Goal: Task Accomplishment & Management: Complete application form

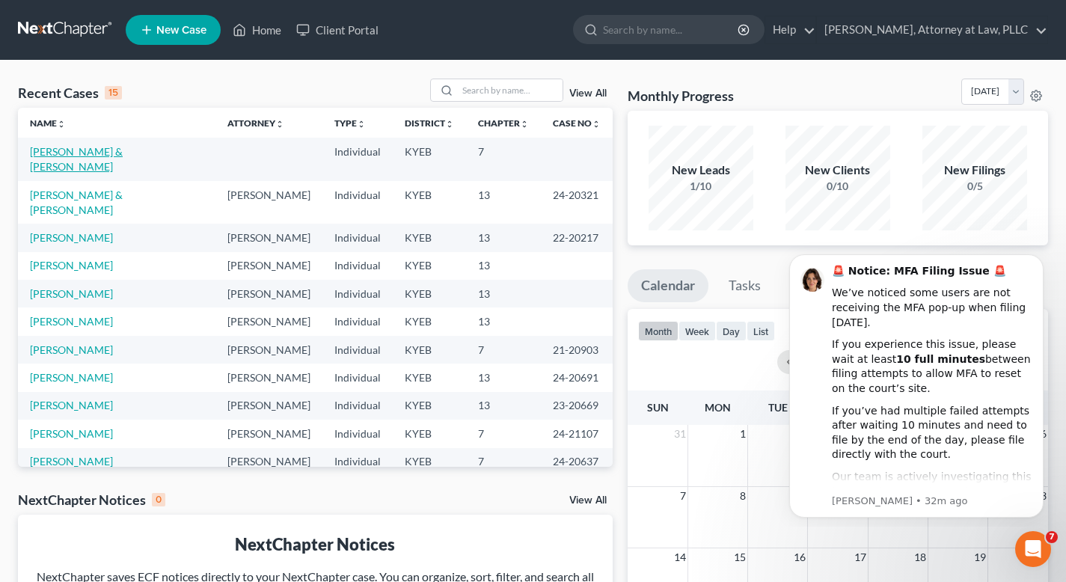
click at [118, 148] on link "[PERSON_NAME] & [PERSON_NAME]" at bounding box center [76, 159] width 93 height 28
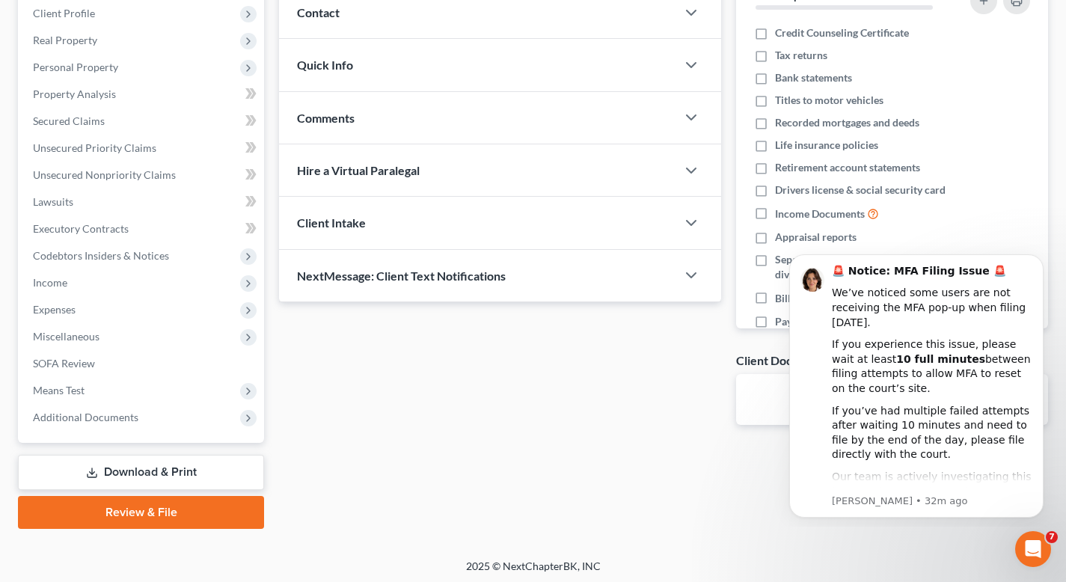
scroll to position [212, 0]
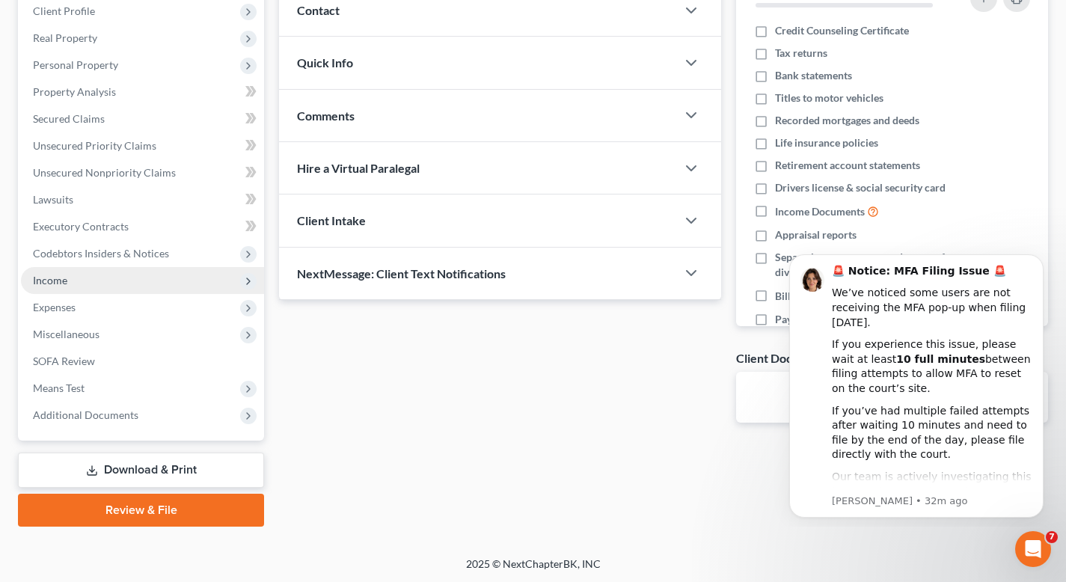
click at [74, 283] on span "Income" at bounding box center [142, 280] width 243 height 27
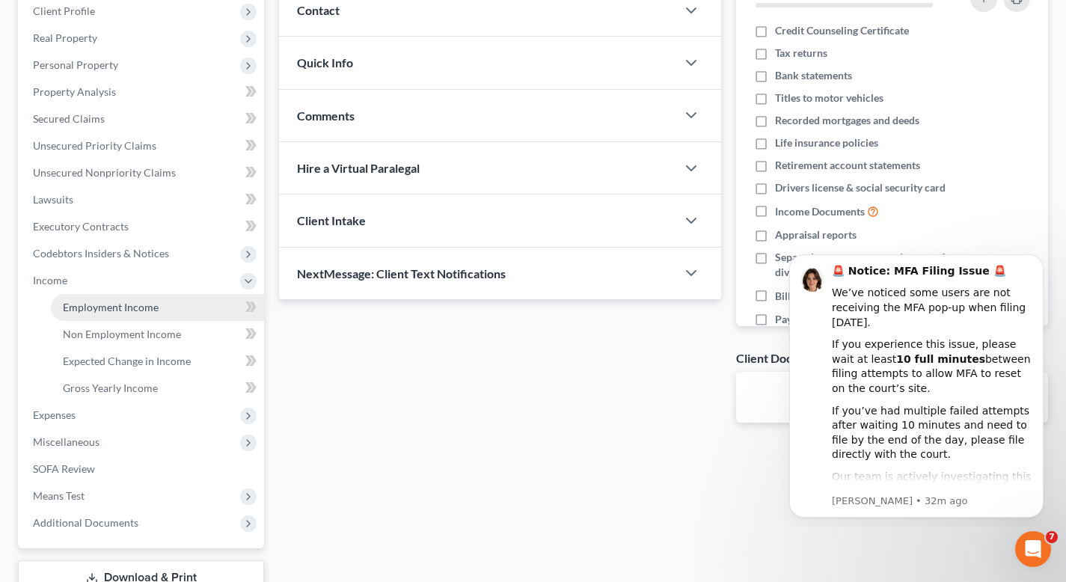
click at [95, 307] on span "Employment Income" at bounding box center [111, 307] width 96 height 13
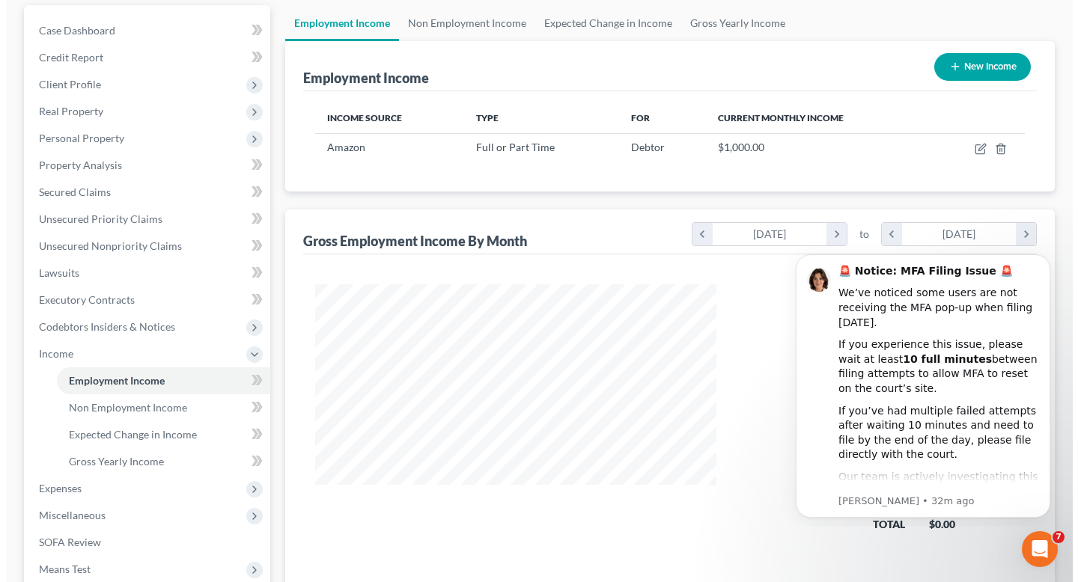
scroll to position [156, 0]
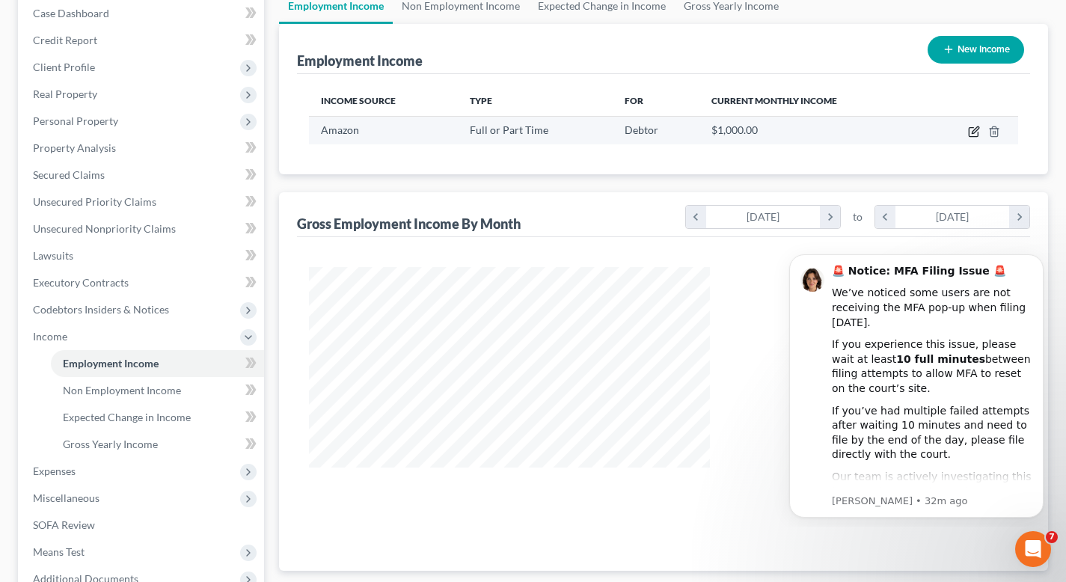
click at [974, 131] on icon "button" at bounding box center [974, 132] width 12 height 12
select select "0"
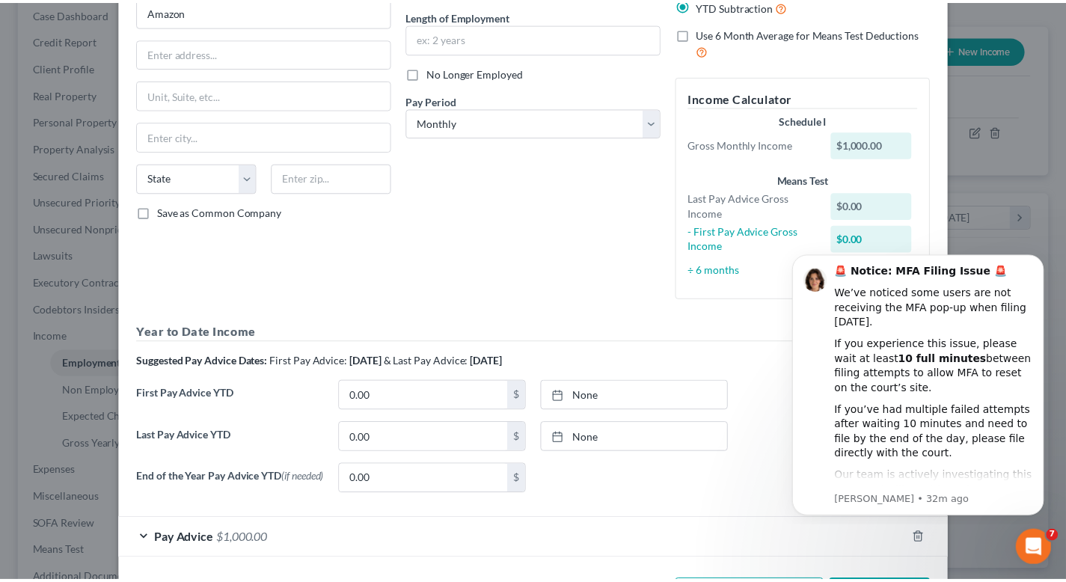
scroll to position [209, 0]
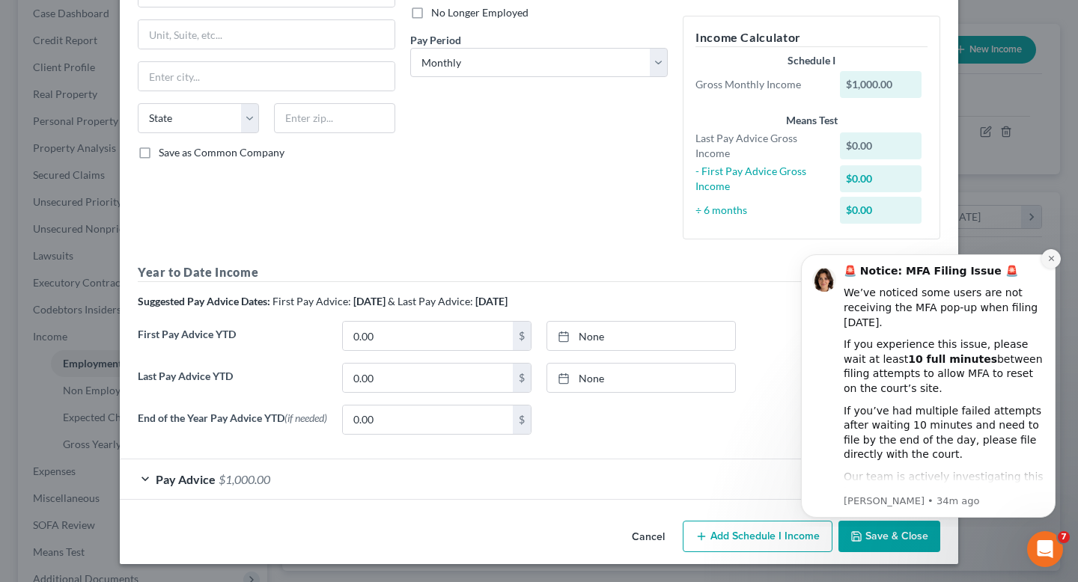
click at [1053, 258] on icon "Dismiss notification" at bounding box center [1051, 258] width 8 height 8
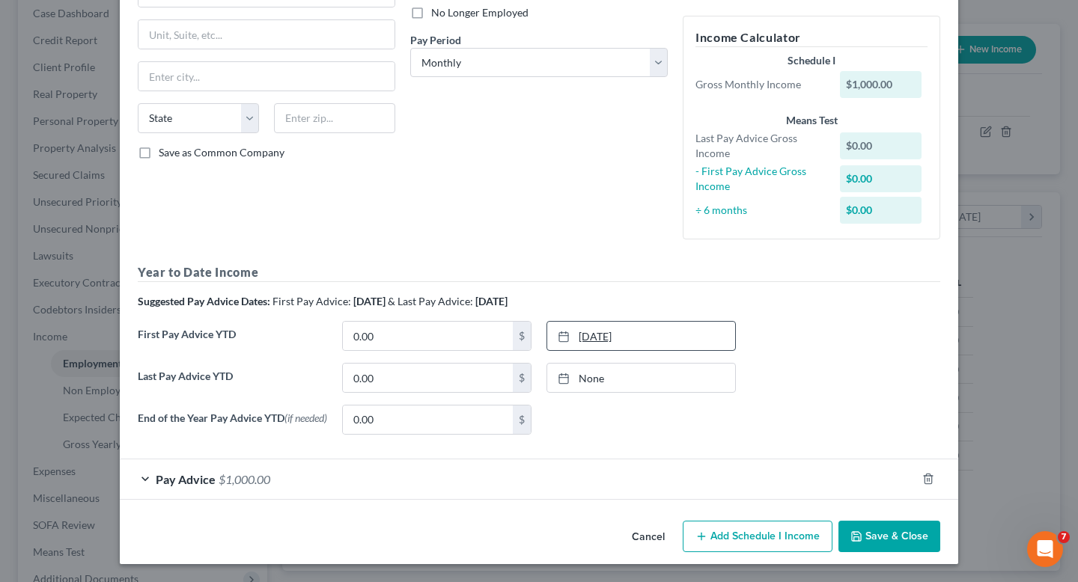
click at [586, 331] on link "[DATE]" at bounding box center [641, 336] width 188 height 28
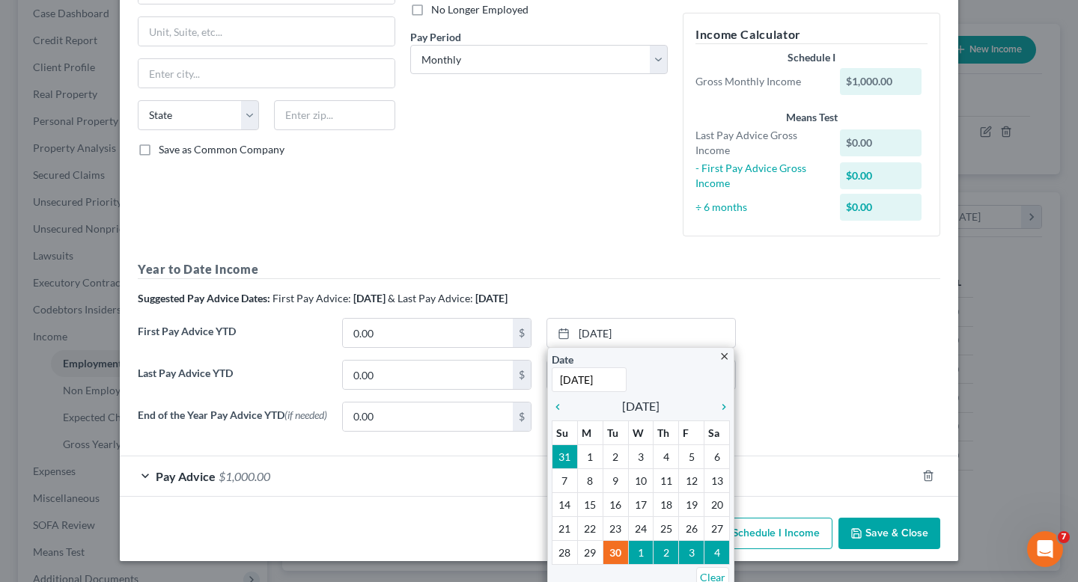
type input "[DATE]"
click at [810, 423] on div "End of the Year Pay Advice YTD (if needed) 0.00 $ None close Date Time chevron_…" at bounding box center [538, 423] width 817 height 42
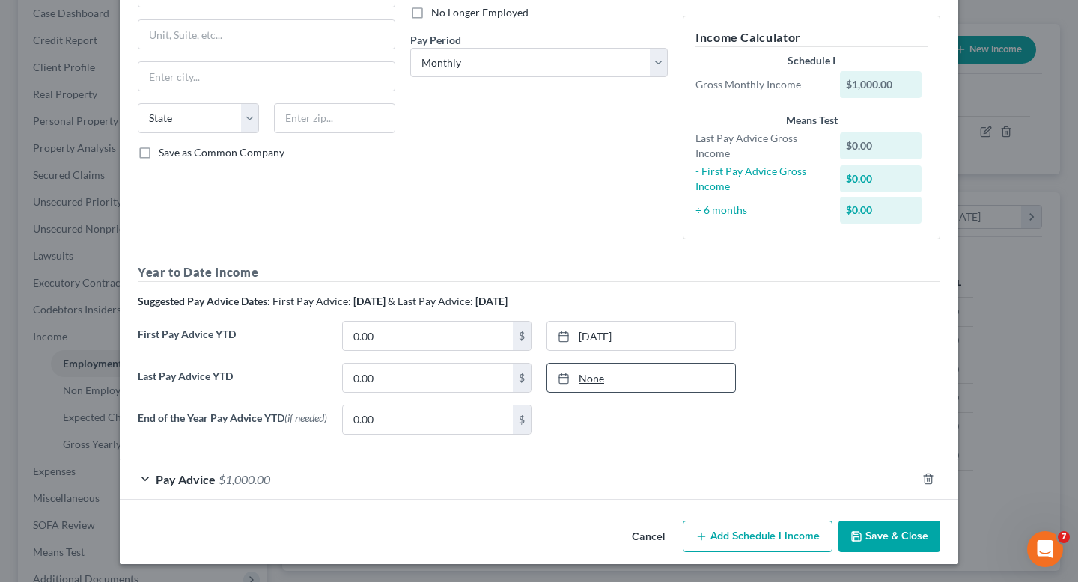
click at [596, 377] on link "None" at bounding box center [641, 378] width 188 height 28
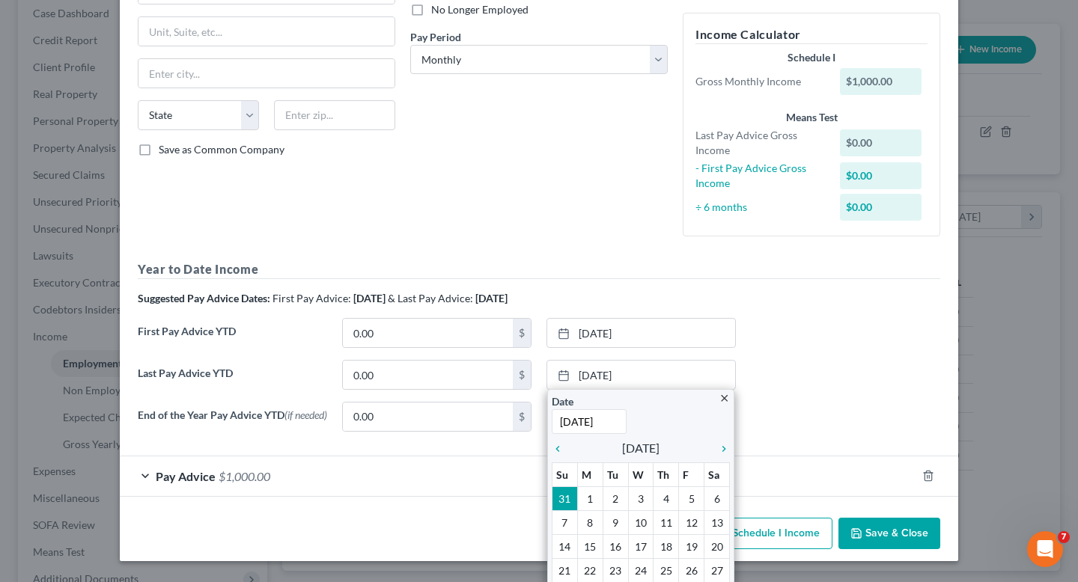
type input "[DATE]"
click at [876, 381] on div "Last Pay Advice YTD 0.00 $ [DATE] close Date [DATE] Time 12:00 AM chevron_left …" at bounding box center [538, 381] width 817 height 42
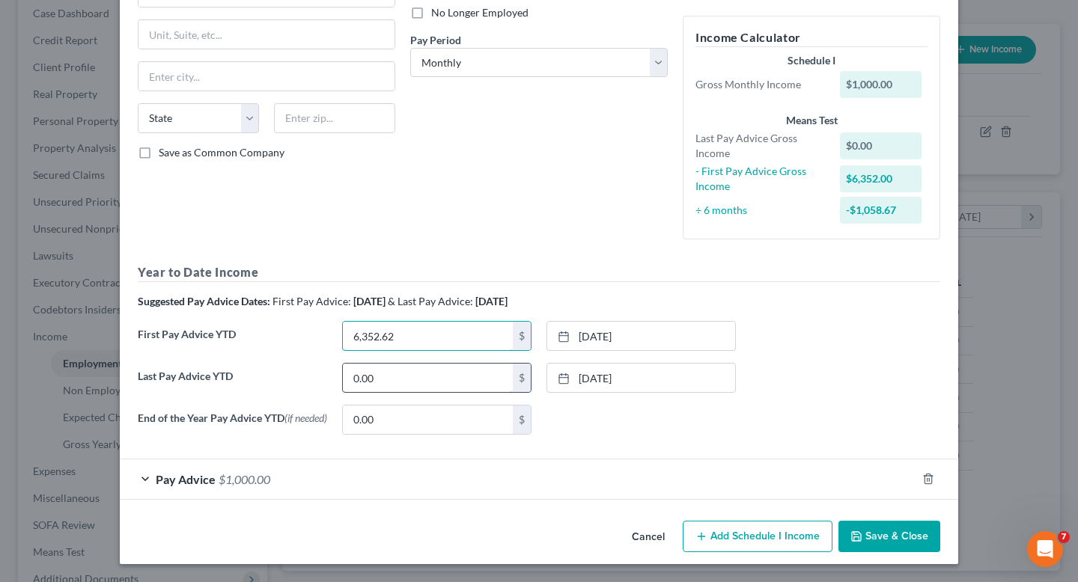
type input "6,352.62"
click at [418, 382] on input "0.00" at bounding box center [428, 378] width 170 height 28
type input "25,878.06"
click at [863, 539] on button "Save & Close" at bounding box center [889, 536] width 102 height 31
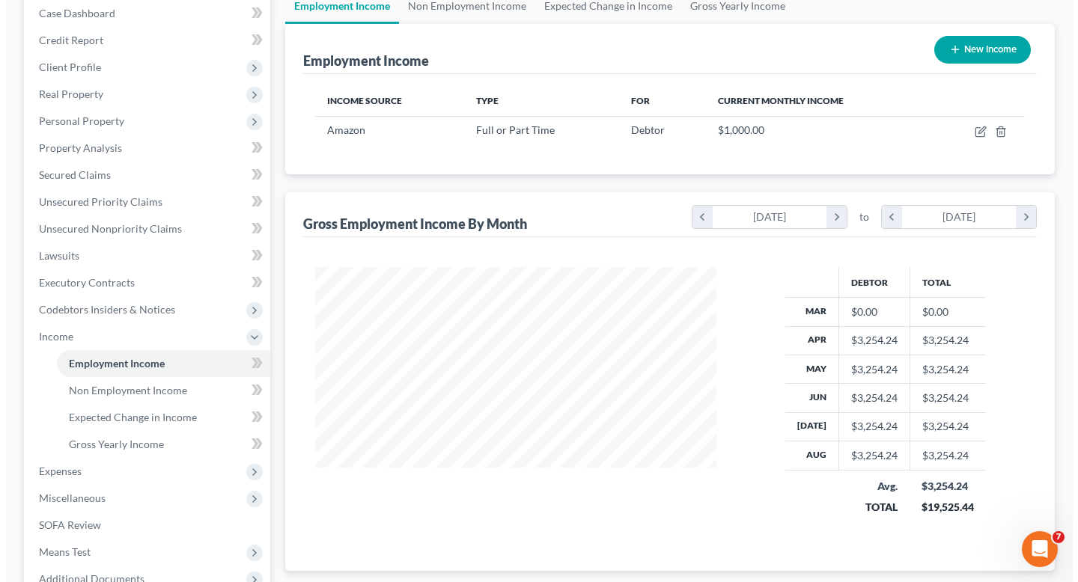
scroll to position [748011, 747849]
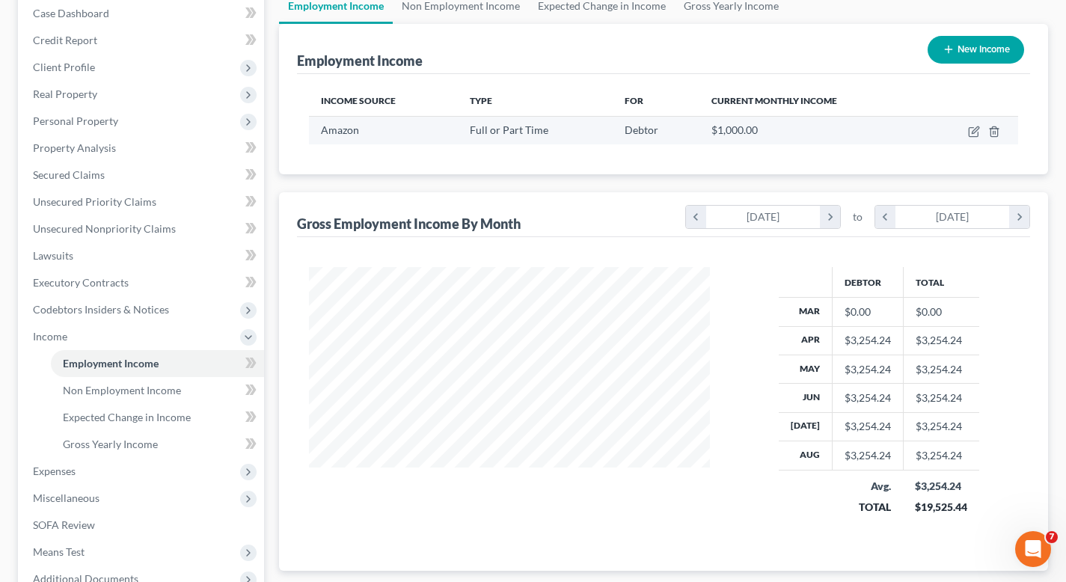
click at [528, 136] on div "Full or Part Time" at bounding box center [535, 130] width 130 height 15
click at [413, 132] on div "Amazon" at bounding box center [383, 130] width 125 height 15
click at [347, 129] on span "Amazon" at bounding box center [340, 129] width 38 height 13
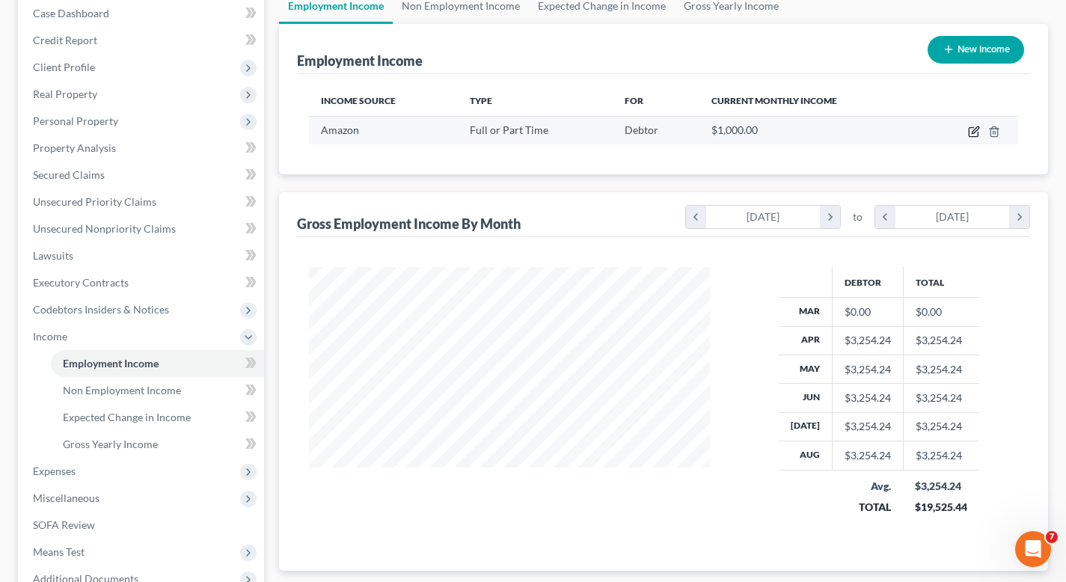
click at [969, 126] on icon "button" at bounding box center [974, 132] width 12 height 12
select select "0"
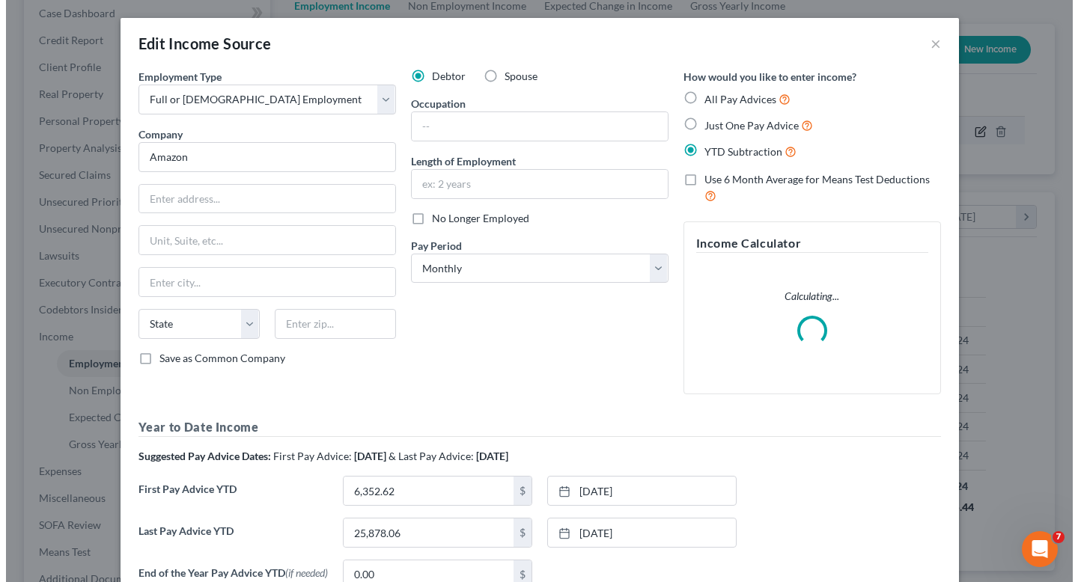
scroll to position [268, 435]
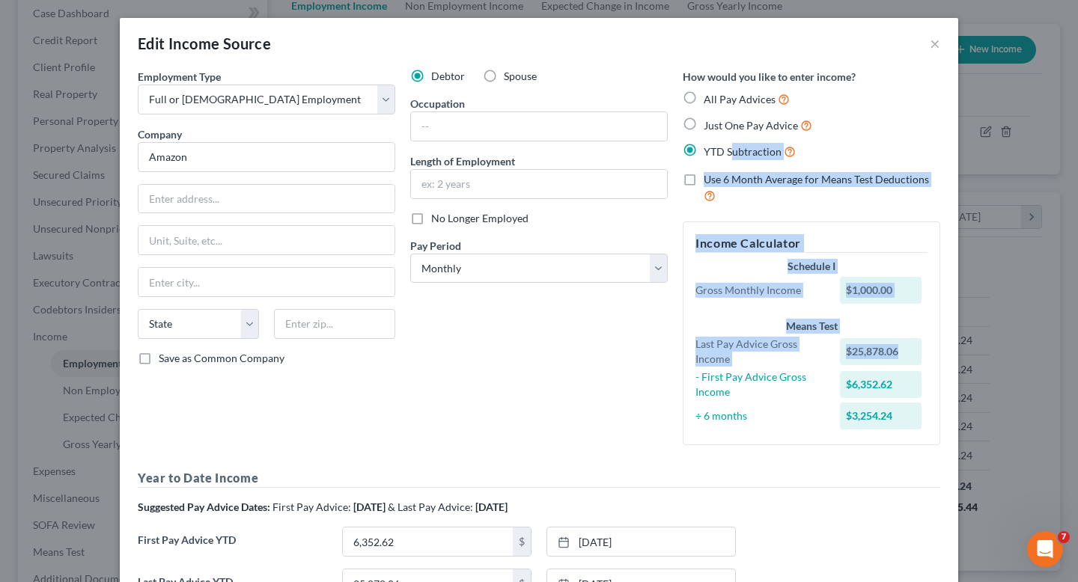
drag, startPoint x: 1065, startPoint y: 141, endPoint x: 1064, endPoint y: 364, distance: 223.0
click at [1064, 364] on div "Edit Income Source × Employment Type * Select Full or [DEMOGRAPHIC_DATA] Employ…" at bounding box center [539, 291] width 1078 height 582
click at [1046, 298] on div "Edit Income Source × Employment Type * Select Full or [DEMOGRAPHIC_DATA] Employ…" at bounding box center [539, 291] width 1078 height 582
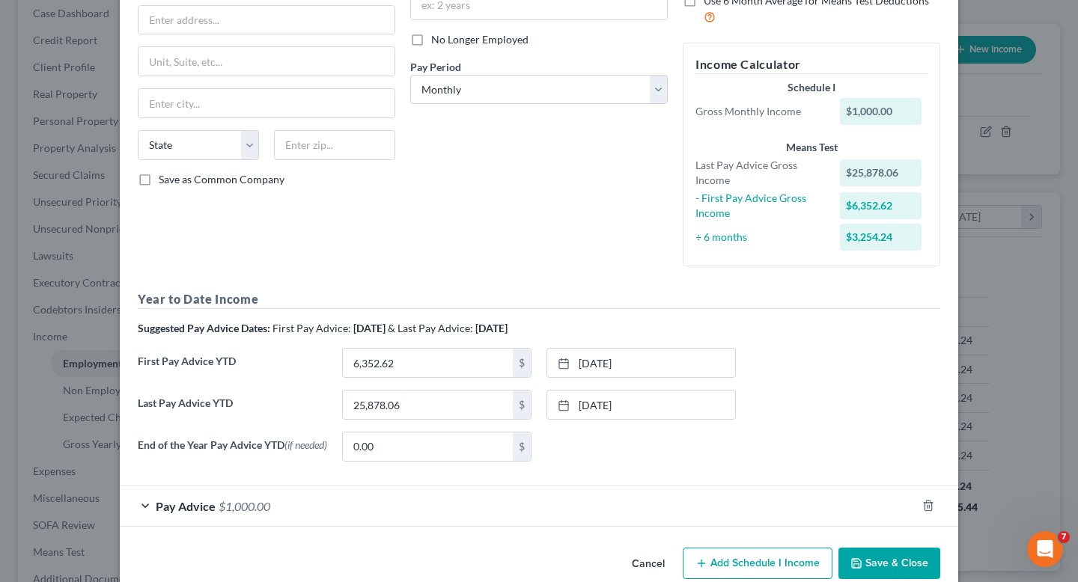
scroll to position [209, 0]
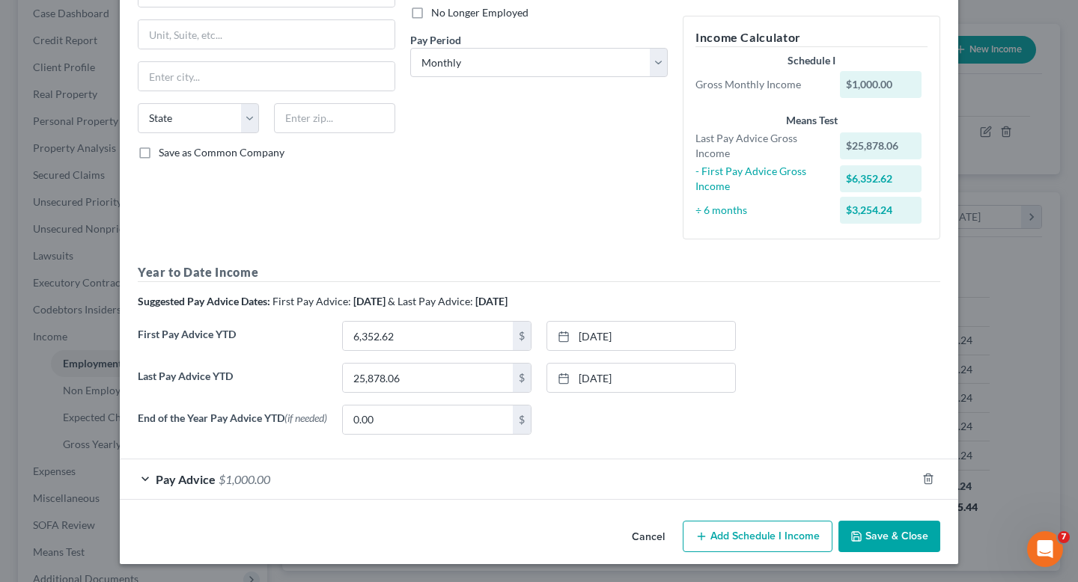
click at [558, 477] on div "Pay Advice $1,000.00" at bounding box center [518, 479] width 796 height 40
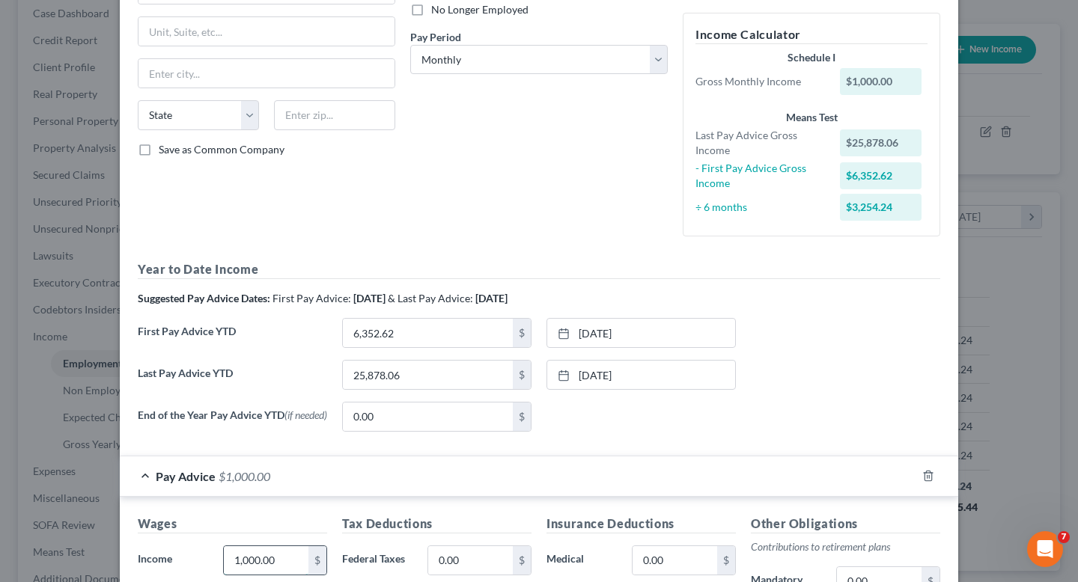
click at [273, 569] on input "1,000.00" at bounding box center [266, 560] width 85 height 28
type input "3,254.24"
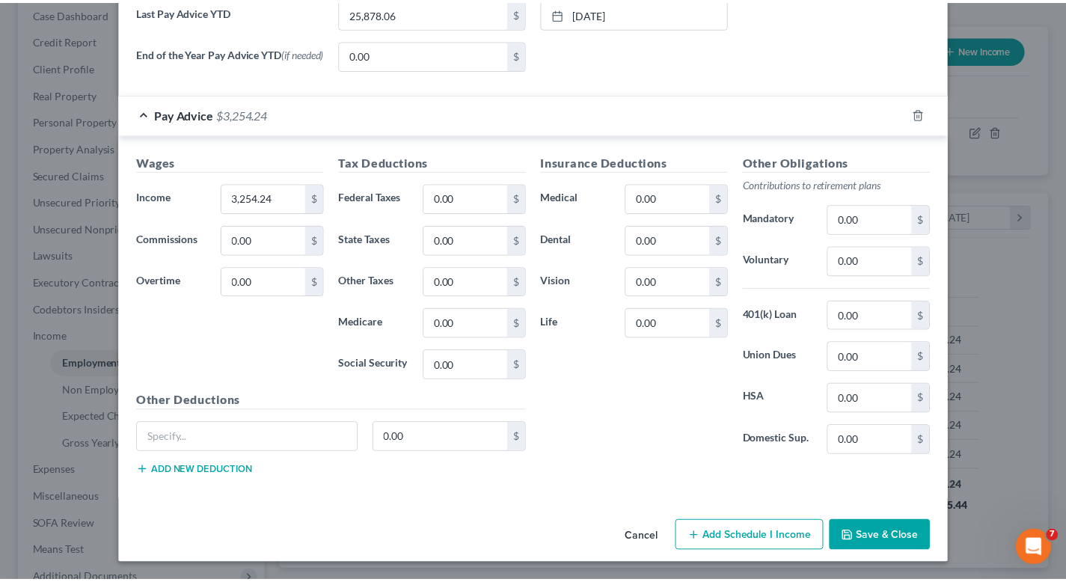
scroll to position [574, 0]
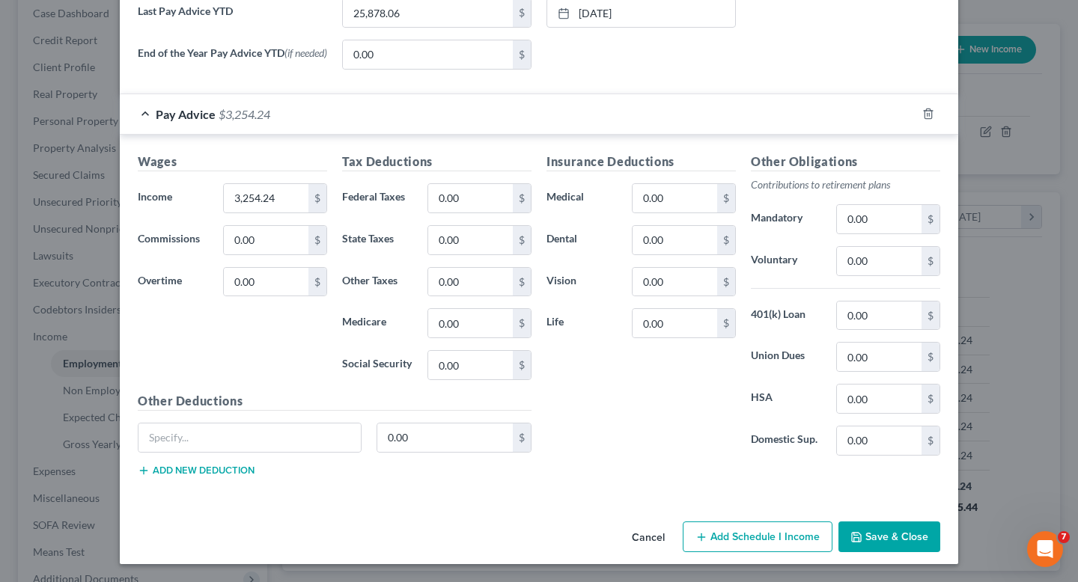
drag, startPoint x: 1067, startPoint y: 455, endPoint x: 25, endPoint y: 2, distance: 1135.7
click at [899, 539] on button "Save & Close" at bounding box center [889, 537] width 102 height 31
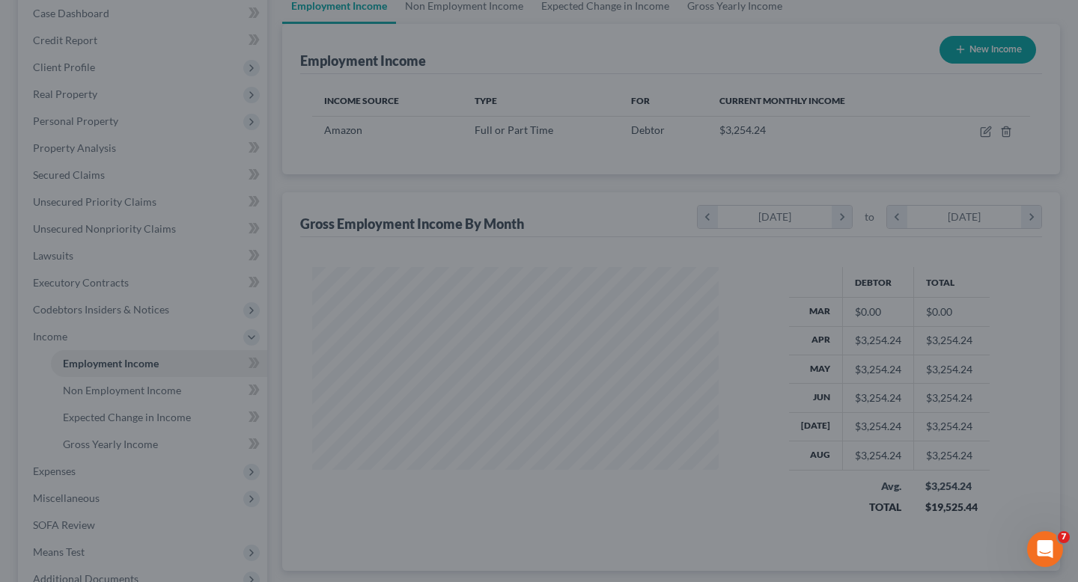
scroll to position [748011, 747849]
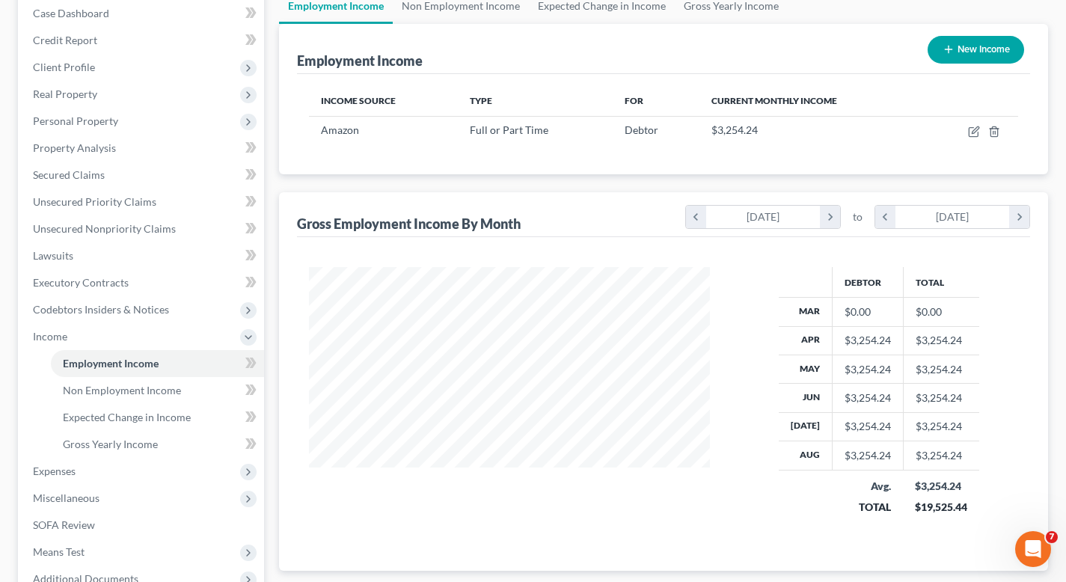
click at [981, 45] on button "New Income" at bounding box center [976, 50] width 97 height 28
select select "0"
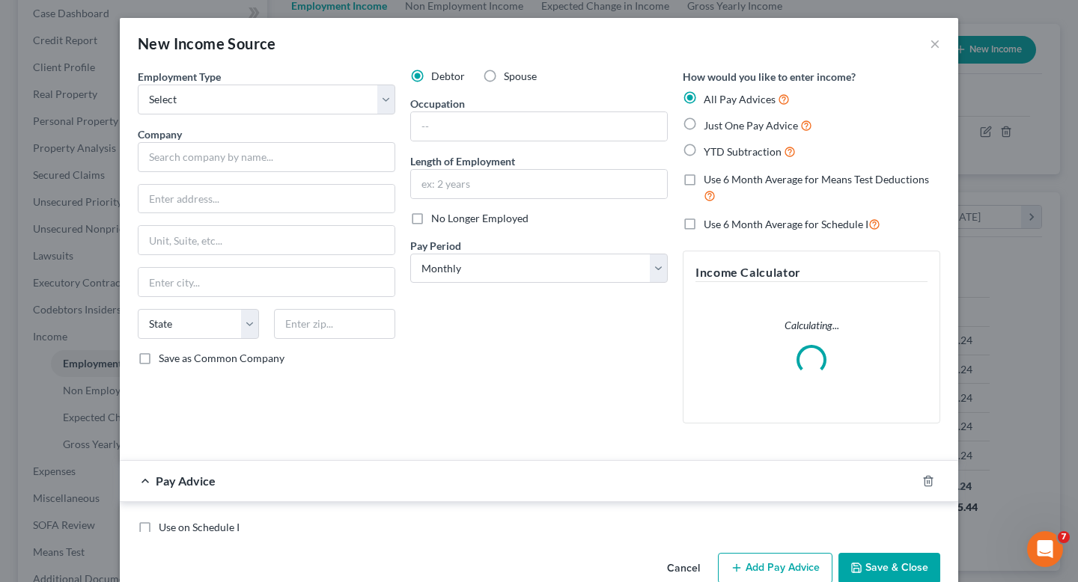
scroll to position [268, 435]
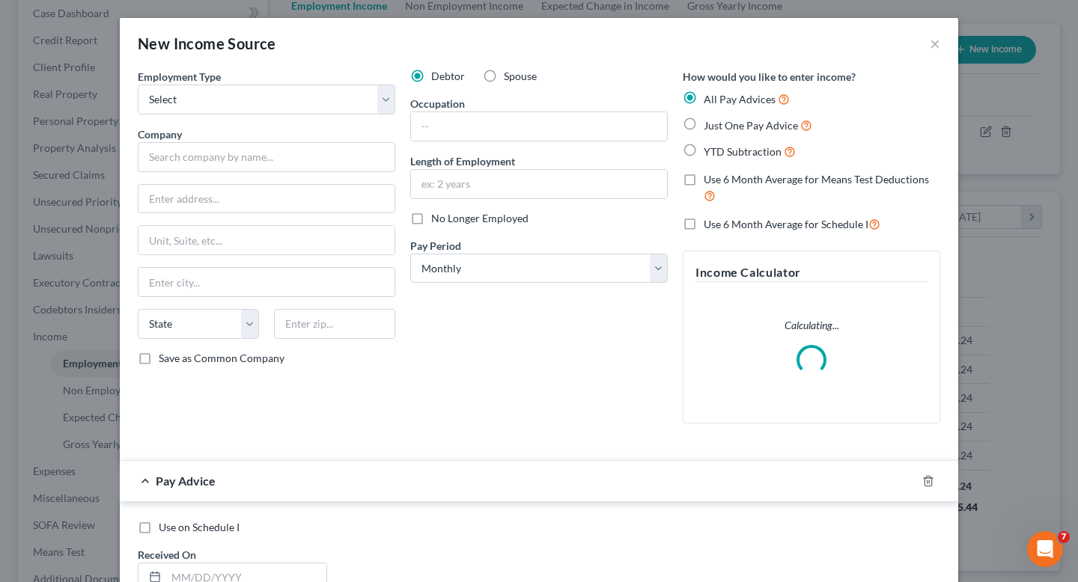
click at [504, 80] on label "Spouse" at bounding box center [520, 76] width 33 height 15
click at [510, 79] on input "Spouse" at bounding box center [515, 74] width 10 height 10
radio input "true"
click at [251, 99] on select "Select Full or [DEMOGRAPHIC_DATA] Employment Self Employment" at bounding box center [266, 100] width 257 height 30
select select "0"
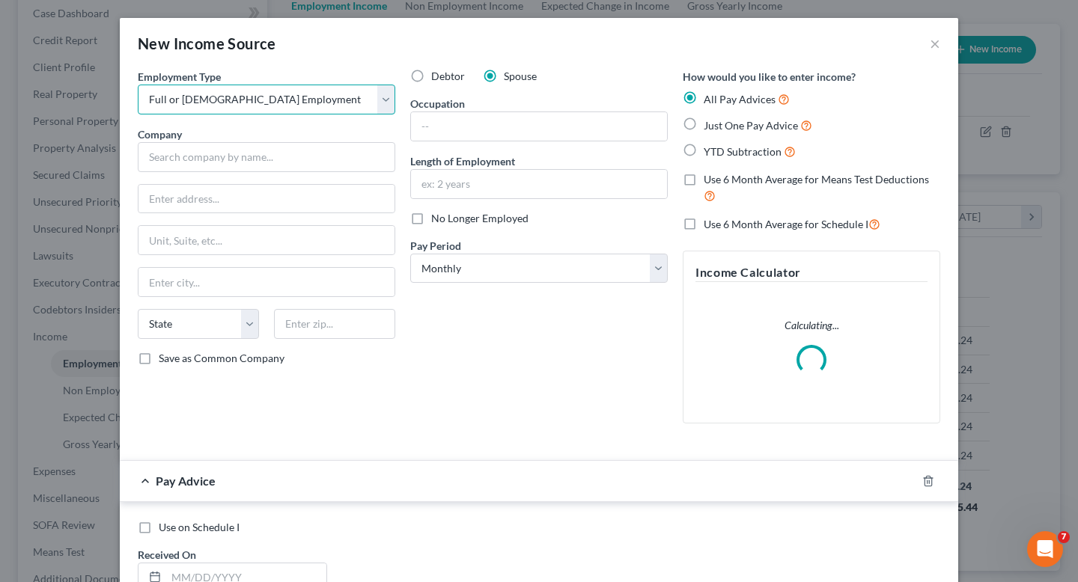
click at [138, 85] on select "Select Full or [DEMOGRAPHIC_DATA] Employment Self Employment" at bounding box center [266, 100] width 257 height 30
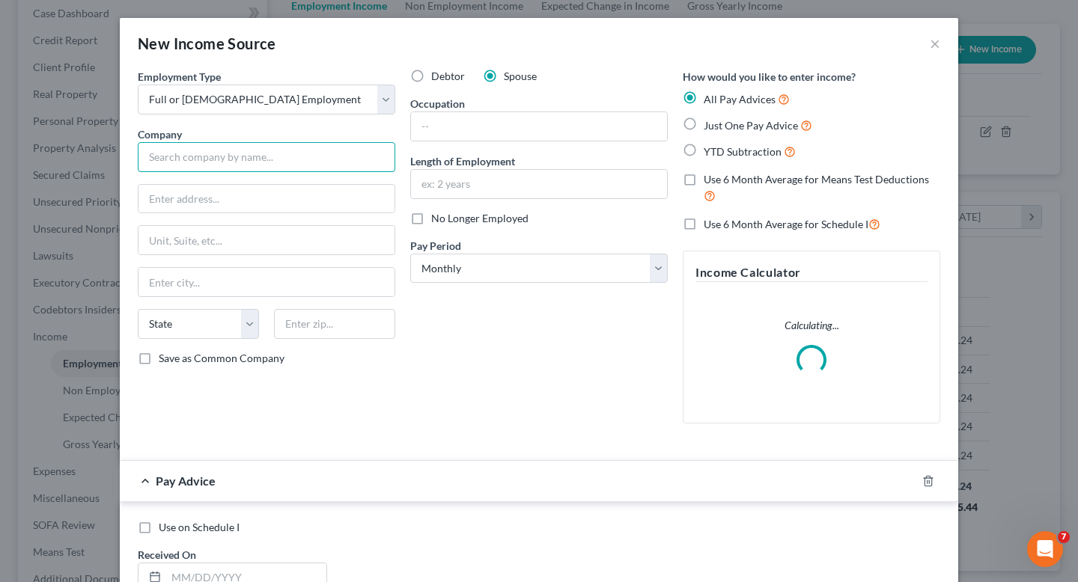
click at [223, 156] on input "text" at bounding box center [266, 157] width 257 height 30
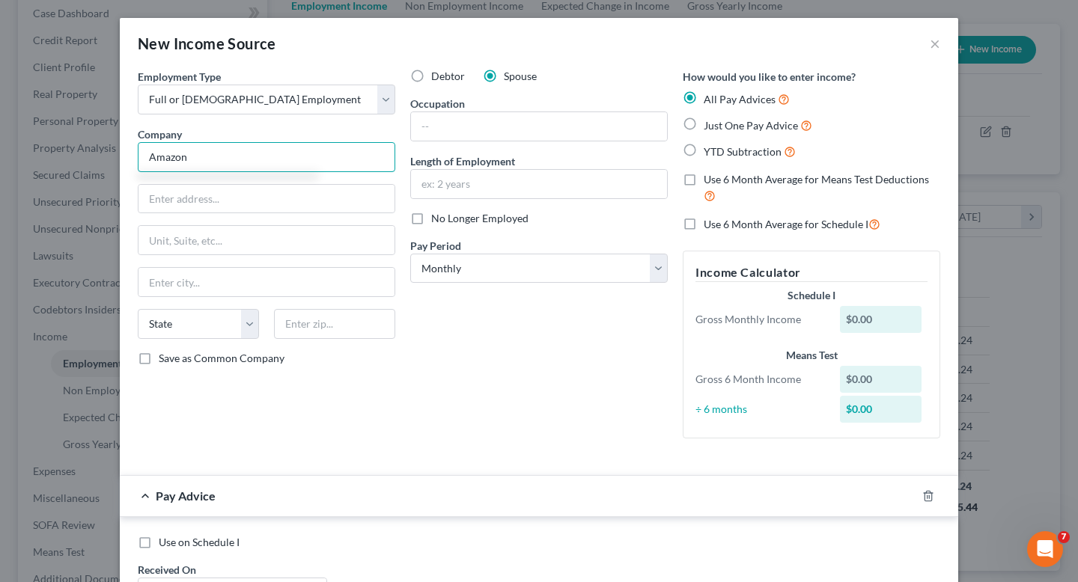
type input "Amazon"
click at [703, 151] on label "YTD Subtraction" at bounding box center [749, 151] width 92 height 17
click at [709, 151] on input "YTD Subtraction" at bounding box center [714, 148] width 10 height 10
radio input "true"
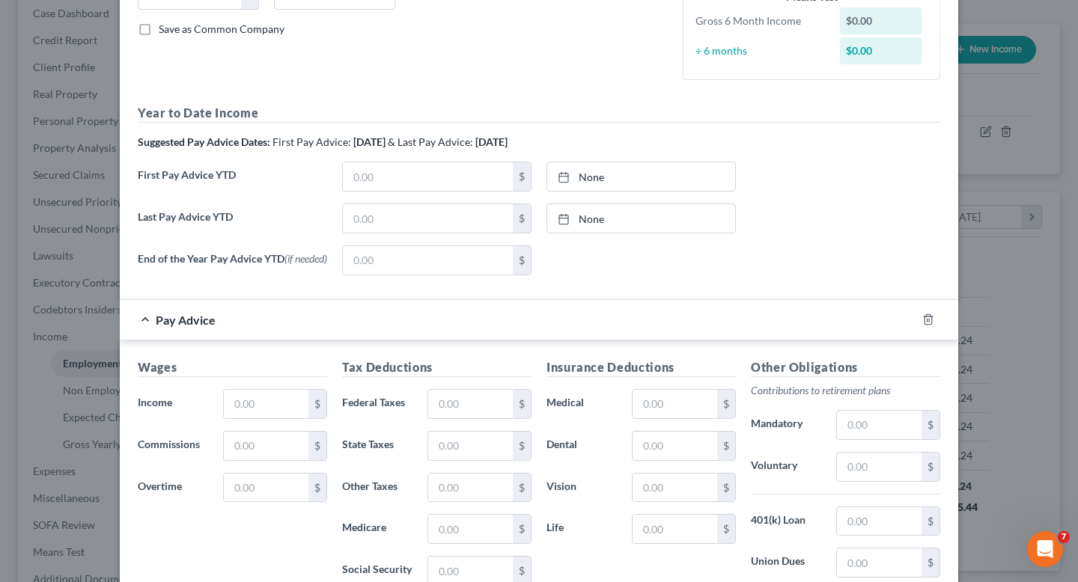
scroll to position [350, 0]
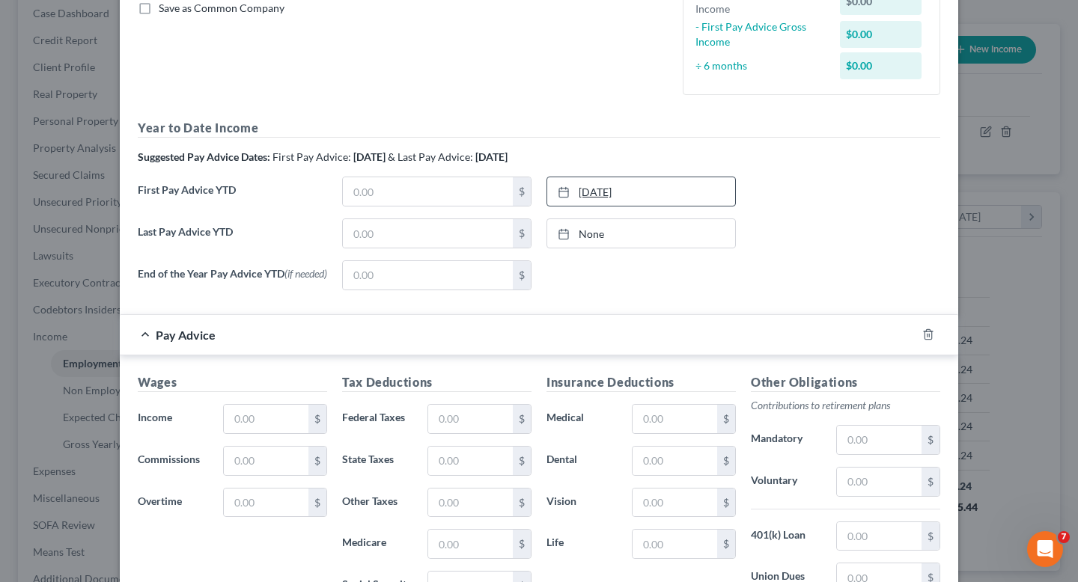
click at [593, 193] on link "[DATE]" at bounding box center [641, 191] width 188 height 28
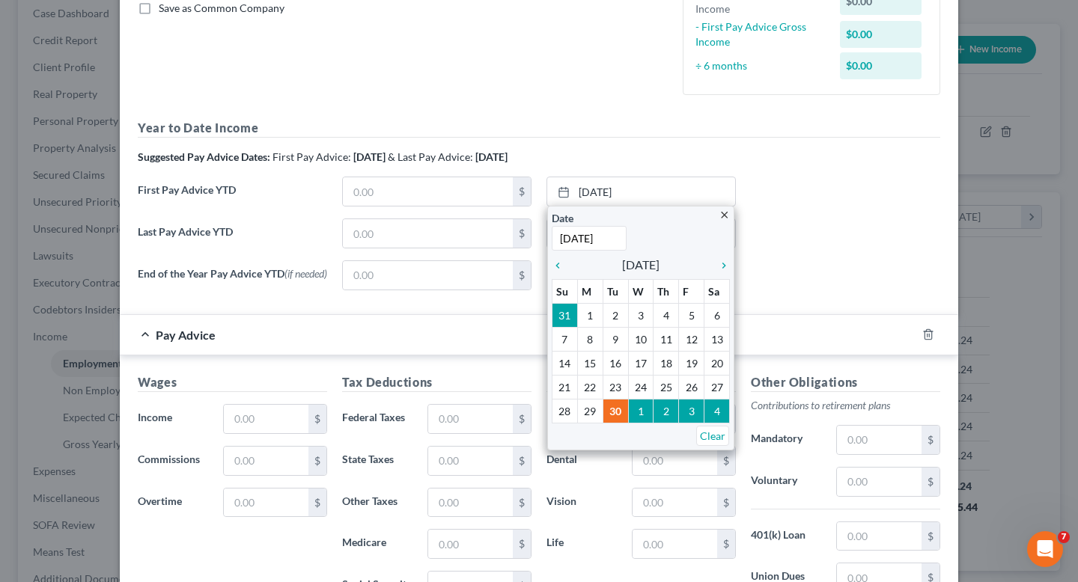
type input "[DATE]"
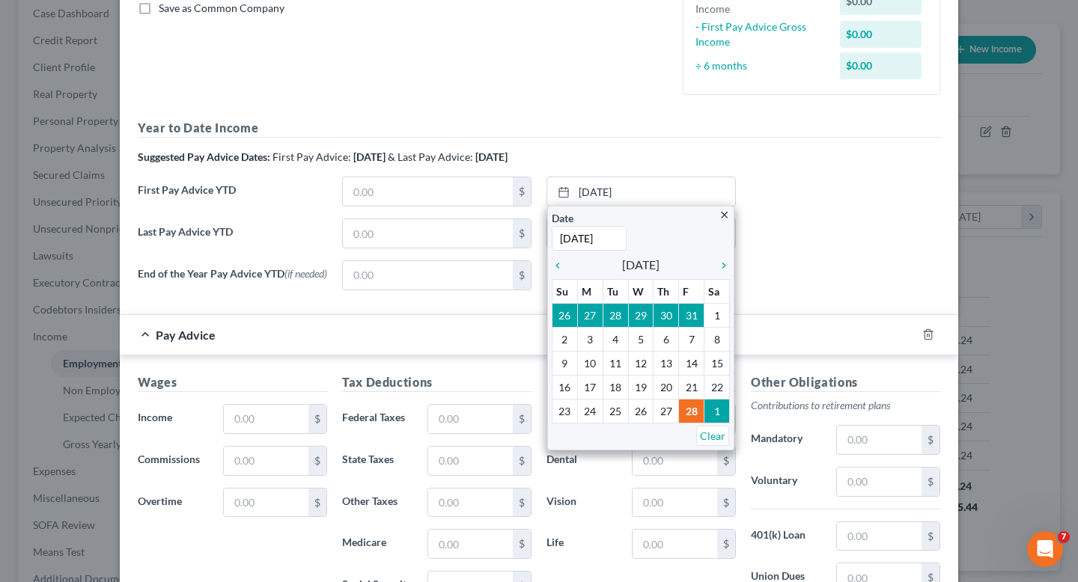
click at [754, 263] on div "End of the Year Pay Advice YTD (if needed) $ None close Date Time chevron_left …" at bounding box center [538, 281] width 817 height 42
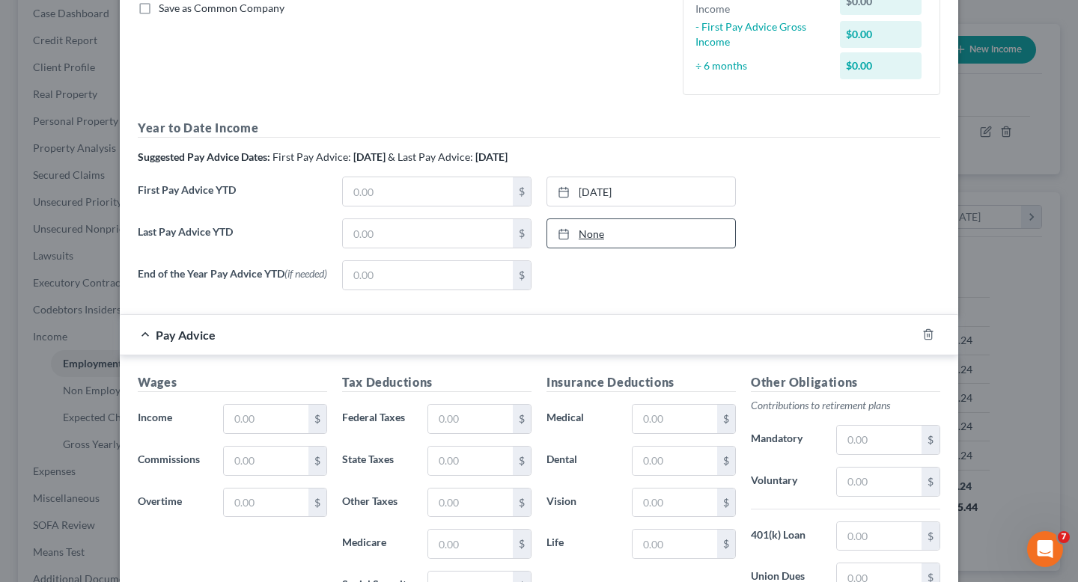
click at [588, 233] on link "None" at bounding box center [641, 233] width 188 height 28
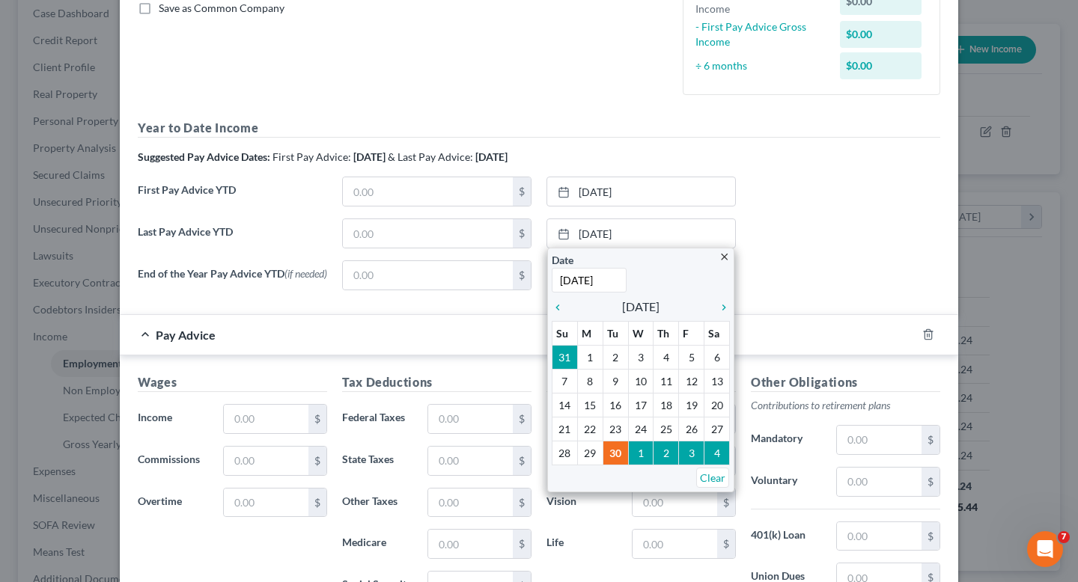
type input "[DATE]"
click at [852, 287] on div "End of the Year Pay Advice YTD (if needed) $ None close Date Time chevron_left …" at bounding box center [538, 281] width 817 height 42
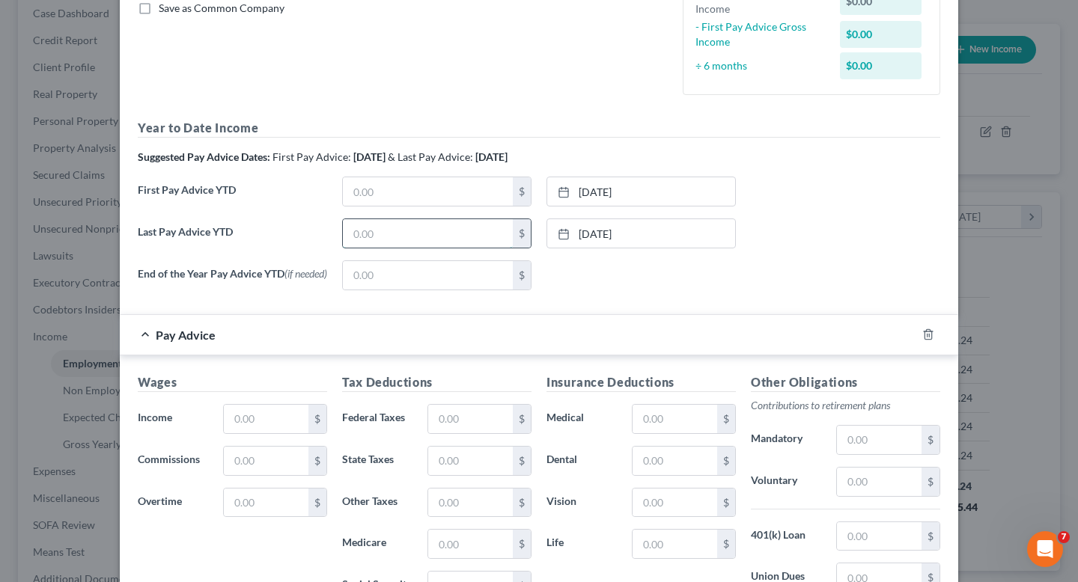
click at [412, 233] on input "text" at bounding box center [428, 233] width 170 height 28
type input "29,244.09"
click at [385, 190] on input "text" at bounding box center [428, 191] width 170 height 28
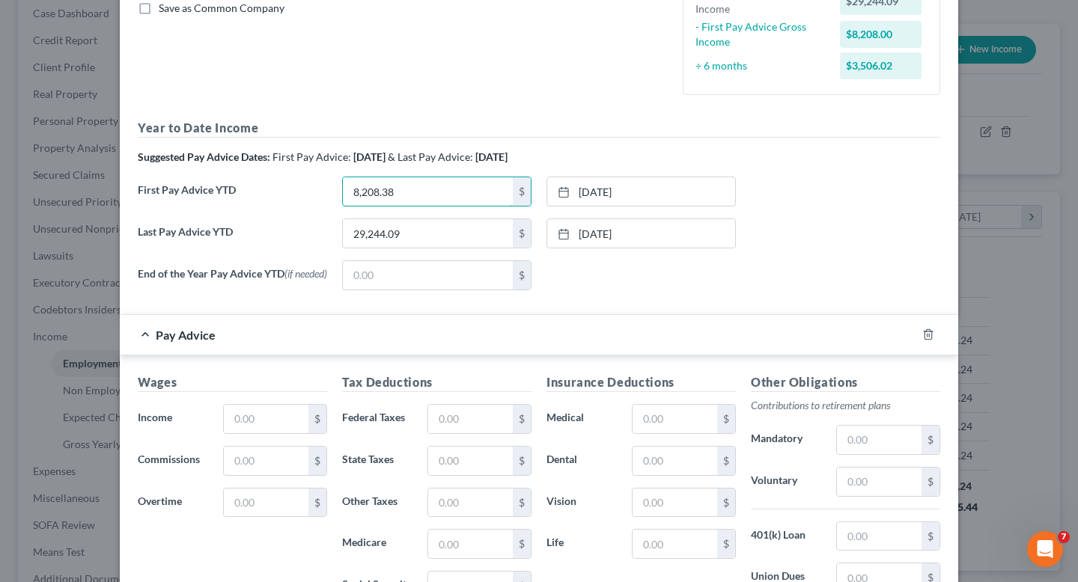
type input "8,208.38"
click at [882, 279] on div "End of the Year Pay Advice YTD (if needed) $ None close Date Time chevron_left …" at bounding box center [538, 281] width 817 height 42
click at [273, 425] on input "text" at bounding box center [266, 419] width 85 height 28
drag, startPoint x: 266, startPoint y: 425, endPoint x: 213, endPoint y: 422, distance: 54.0
click at [216, 422] on div "$" at bounding box center [275, 419] width 119 height 30
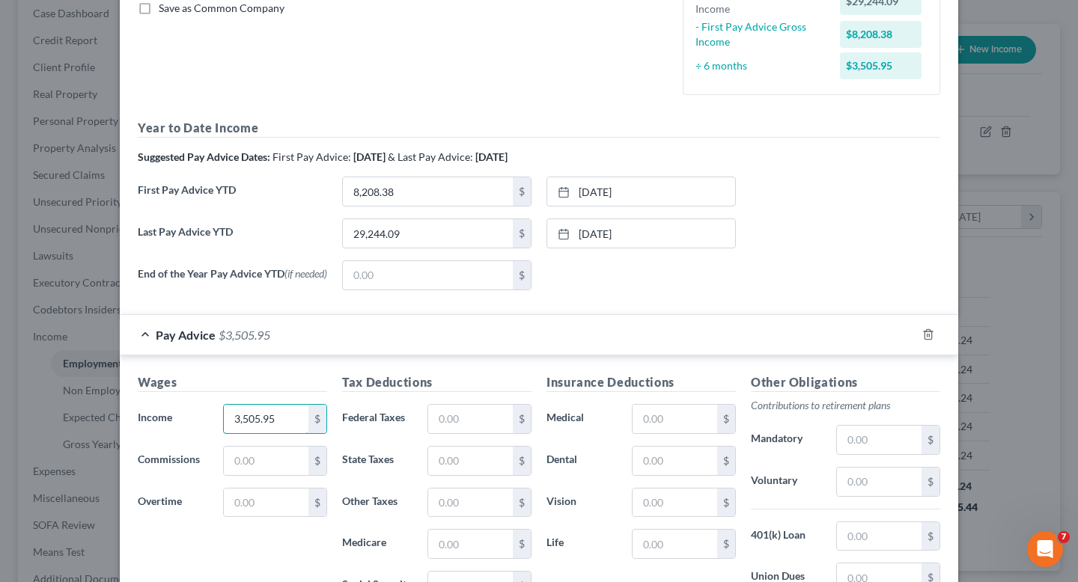
type input "3,505.95"
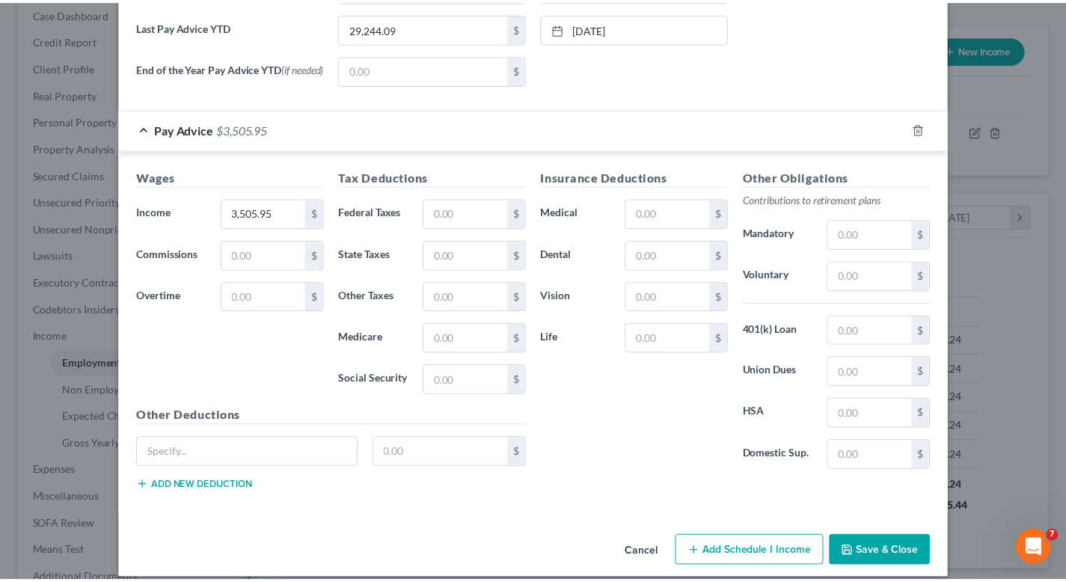
scroll to position [574, 0]
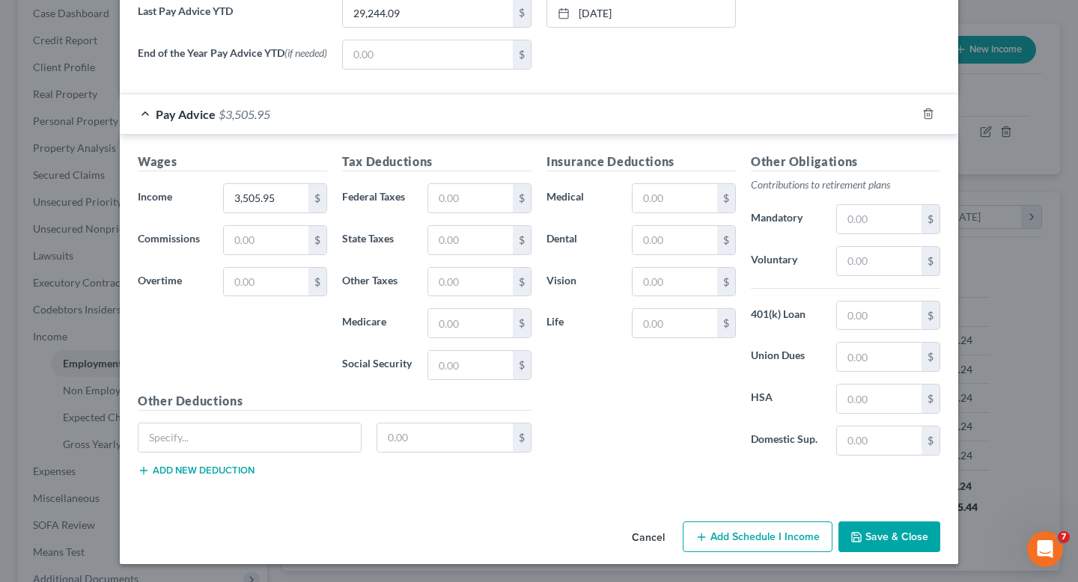
click at [887, 540] on button "Save & Close" at bounding box center [889, 537] width 102 height 31
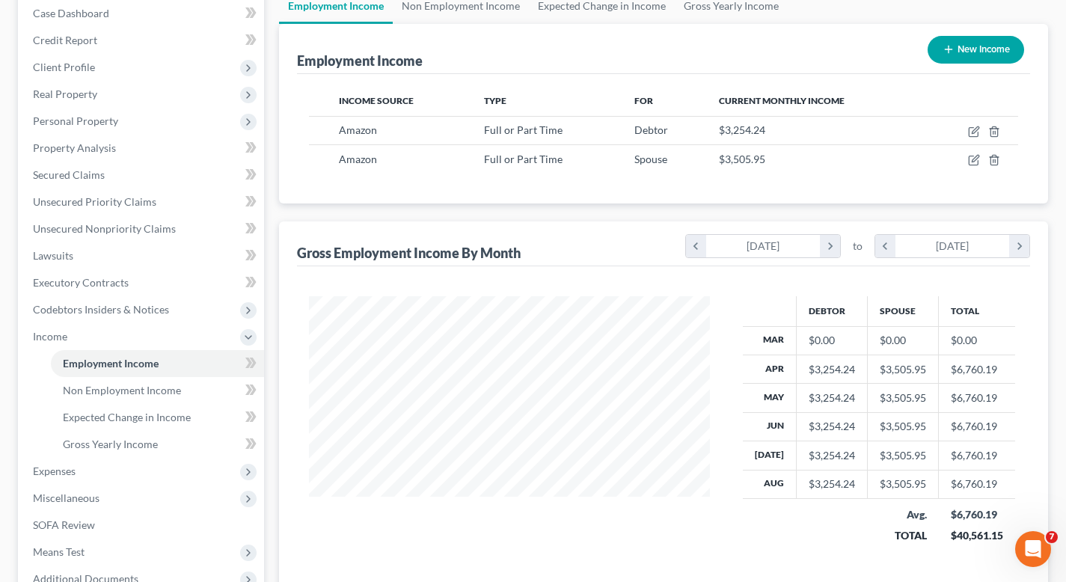
scroll to position [320, 0]
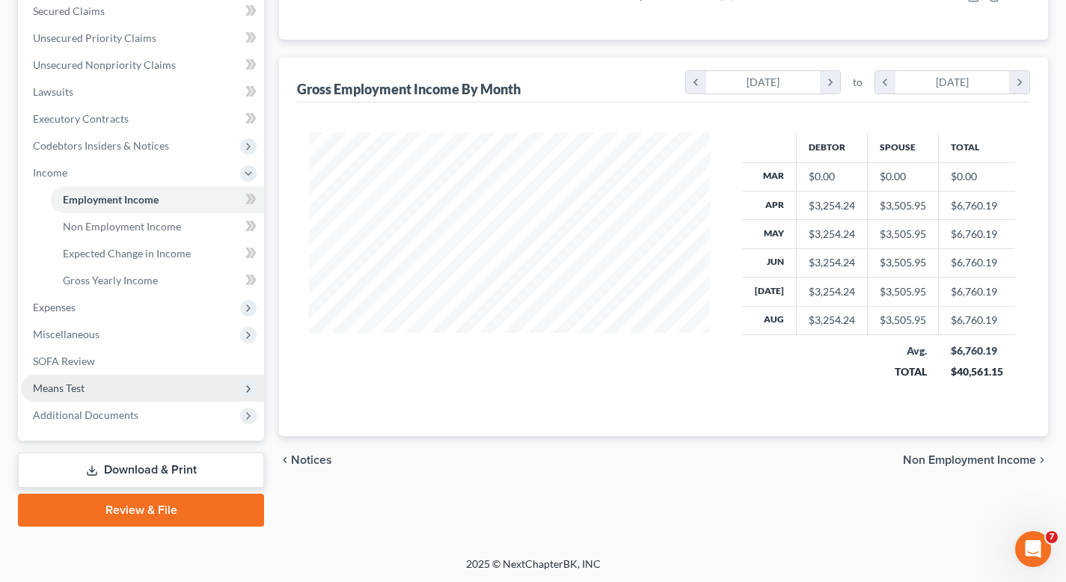
click at [106, 384] on span "Means Test" at bounding box center [142, 388] width 243 height 27
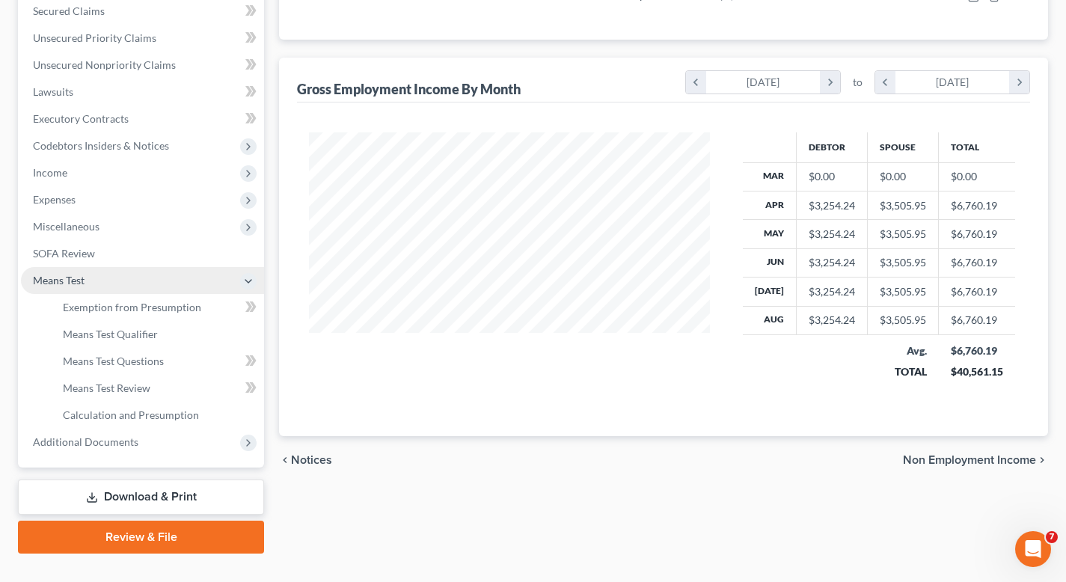
click at [106, 384] on li "Means Test Exemption from Presumption Means Test Qualifier Means Test Questions…" at bounding box center [142, 348] width 243 height 162
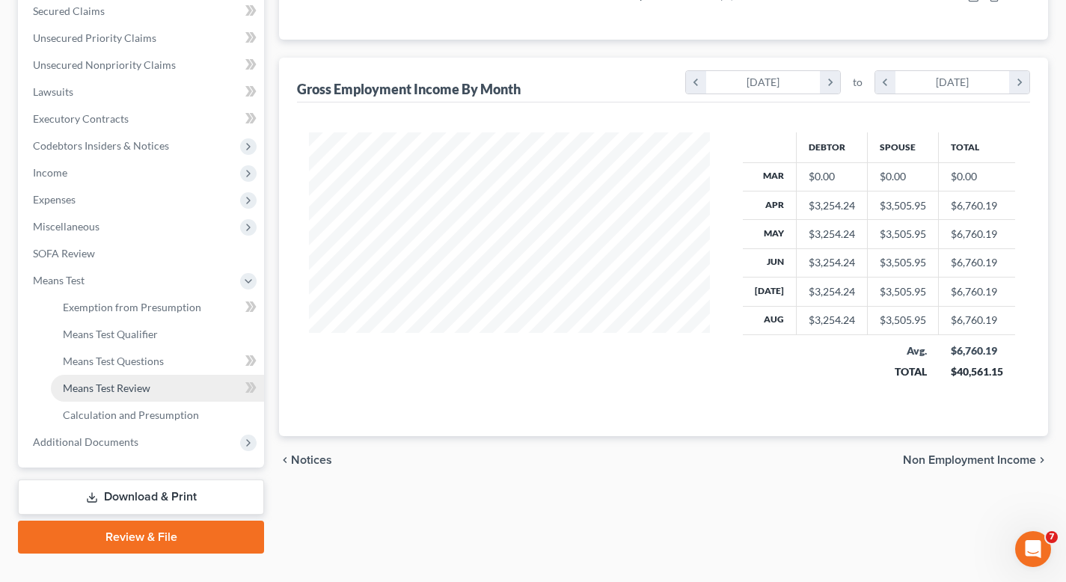
click at [108, 385] on span "Means Test Review" at bounding box center [107, 388] width 88 height 13
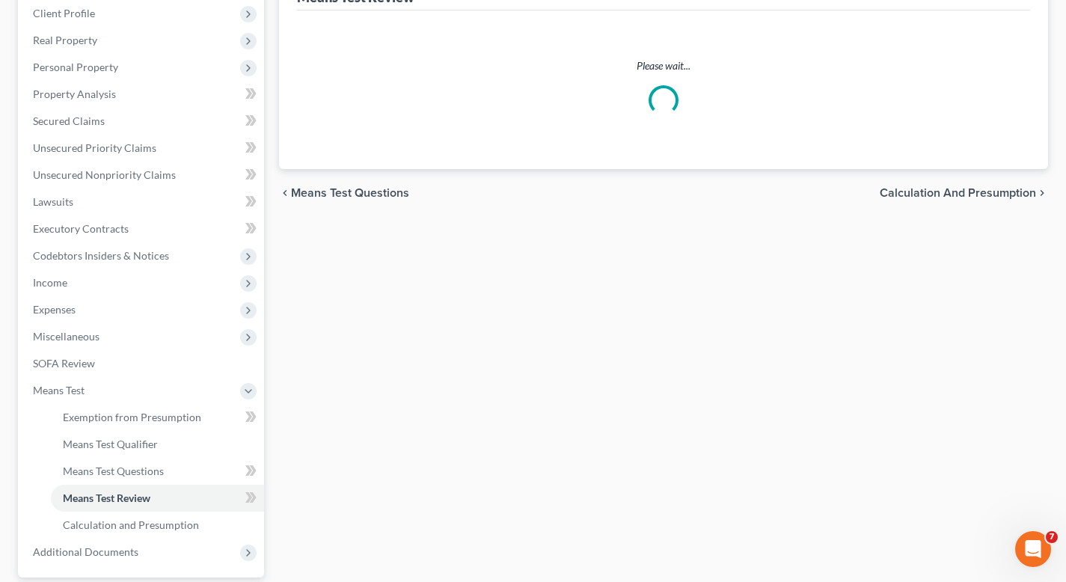
scroll to position [207, 0]
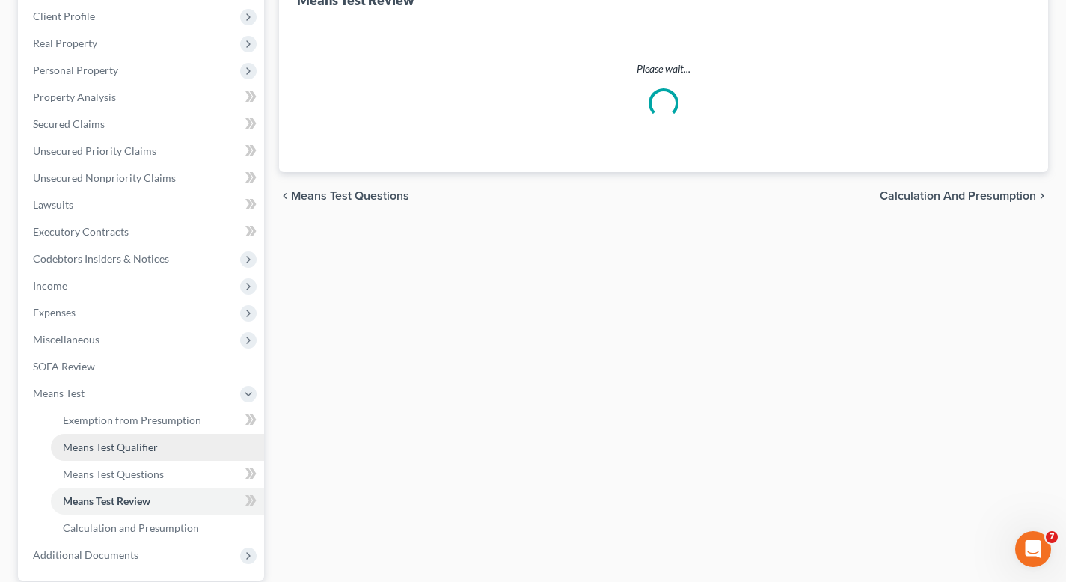
click at [141, 443] on span "Means Test Qualifier" at bounding box center [110, 447] width 95 height 13
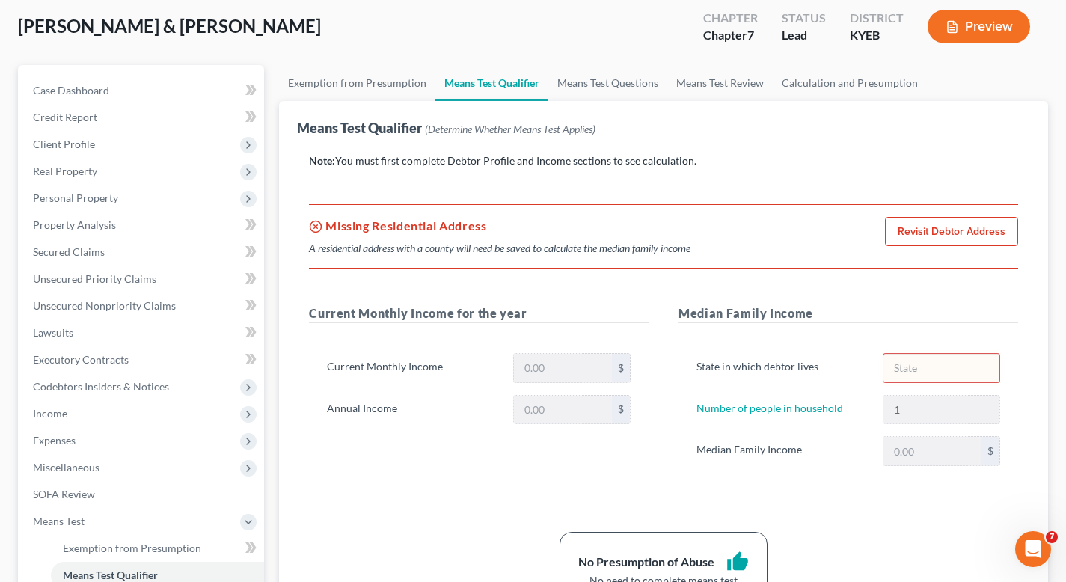
scroll to position [78, 0]
click at [944, 231] on link "Revisit Debtor Address" at bounding box center [951, 233] width 133 height 30
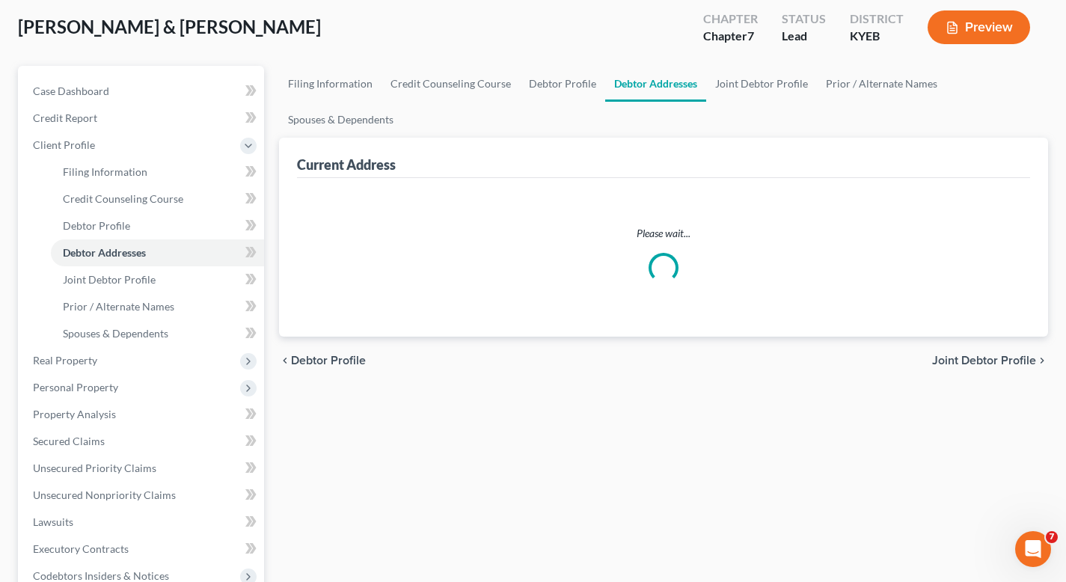
scroll to position [23, 0]
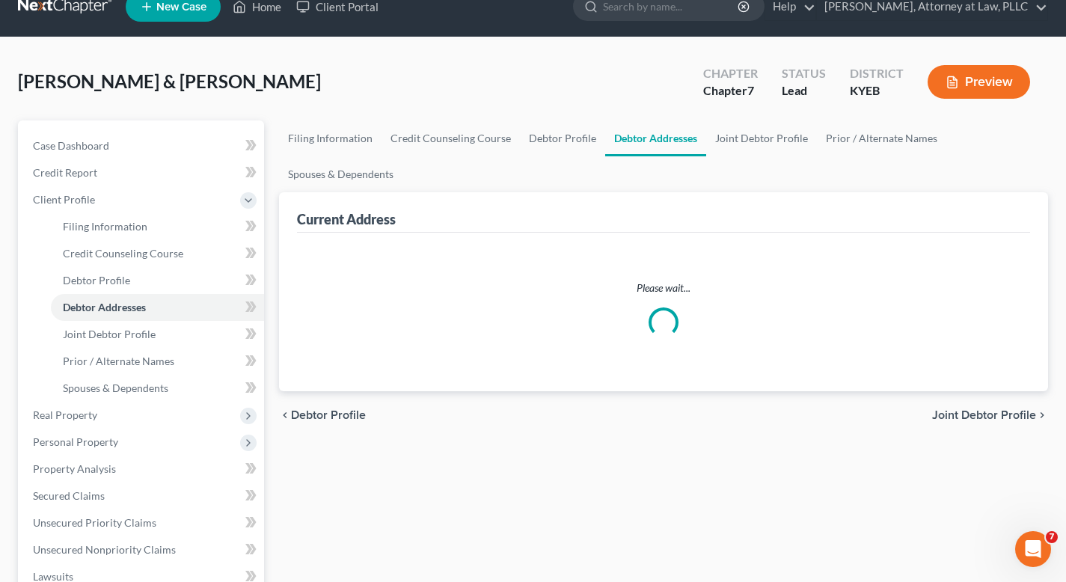
select select "0"
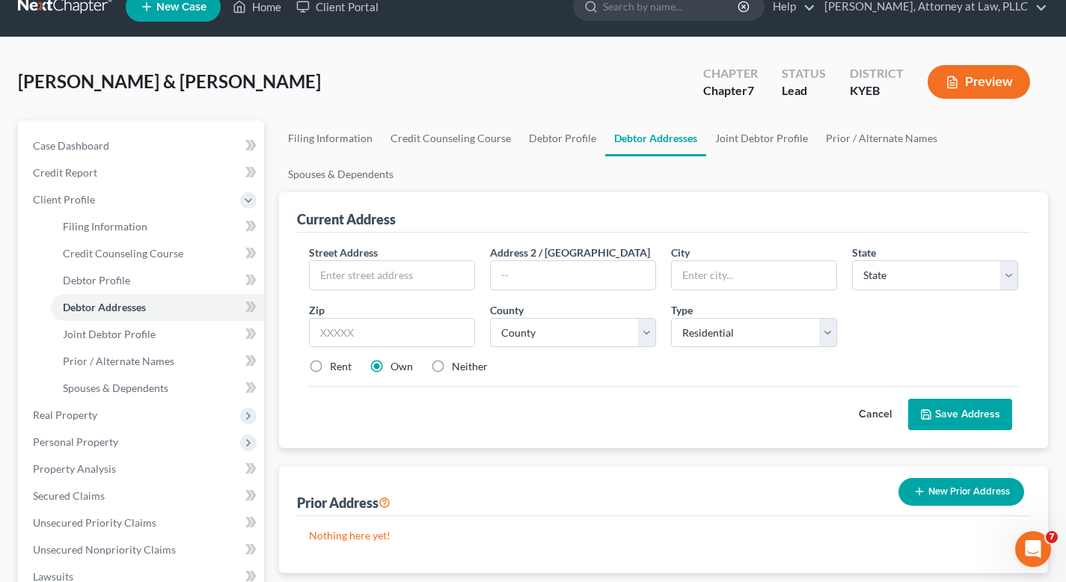
scroll to position [0, 0]
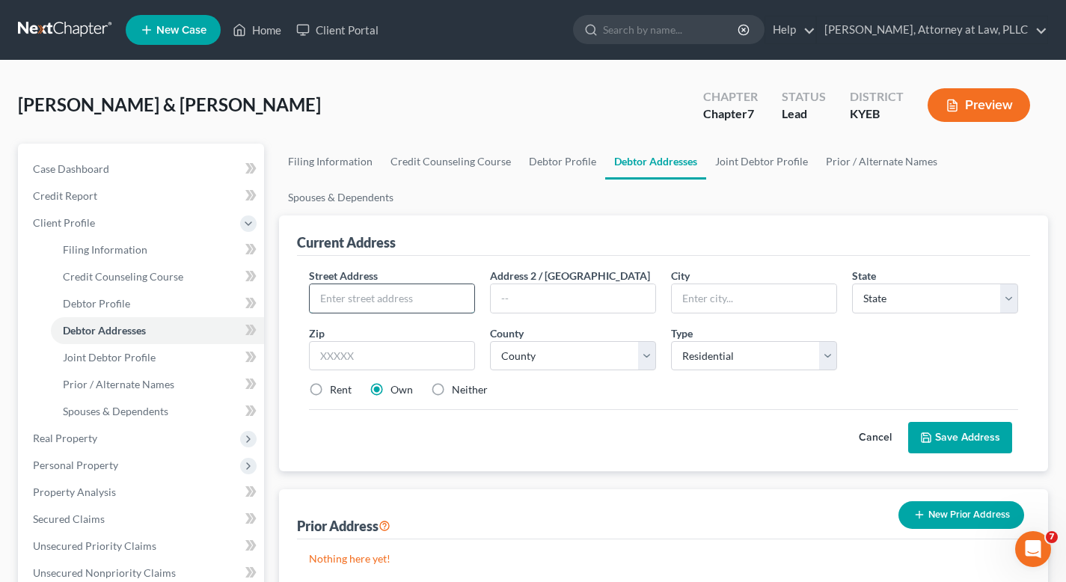
click at [379, 295] on input "text" at bounding box center [392, 298] width 165 height 28
type input "[STREET_ADDRESS][PERSON_NAME]"
type input "[GEOGRAPHIC_DATA]"
select select "18"
type input "41001"
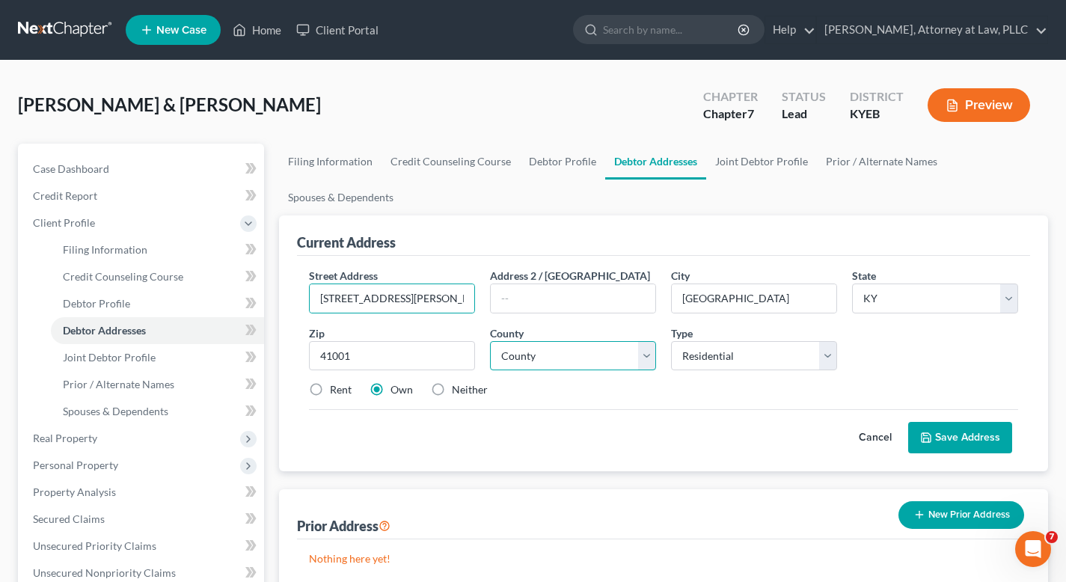
click at [652, 360] on select "County [GEOGRAPHIC_DATA] [GEOGRAPHIC_DATA] [GEOGRAPHIC_DATA] [GEOGRAPHIC_DATA] …" at bounding box center [573, 356] width 166 height 30
select select "7"
click at [490, 341] on select "County [GEOGRAPHIC_DATA] [GEOGRAPHIC_DATA] [GEOGRAPHIC_DATA] [GEOGRAPHIC_DATA] …" at bounding box center [573, 356] width 166 height 30
click at [947, 438] on button "Save Address" at bounding box center [960, 437] width 104 height 31
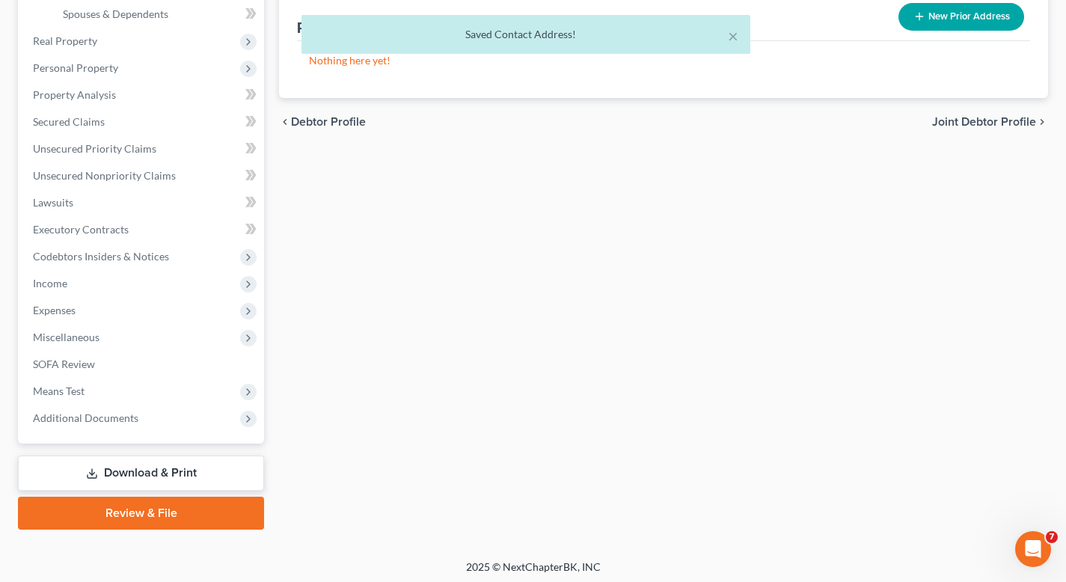
scroll to position [400, 0]
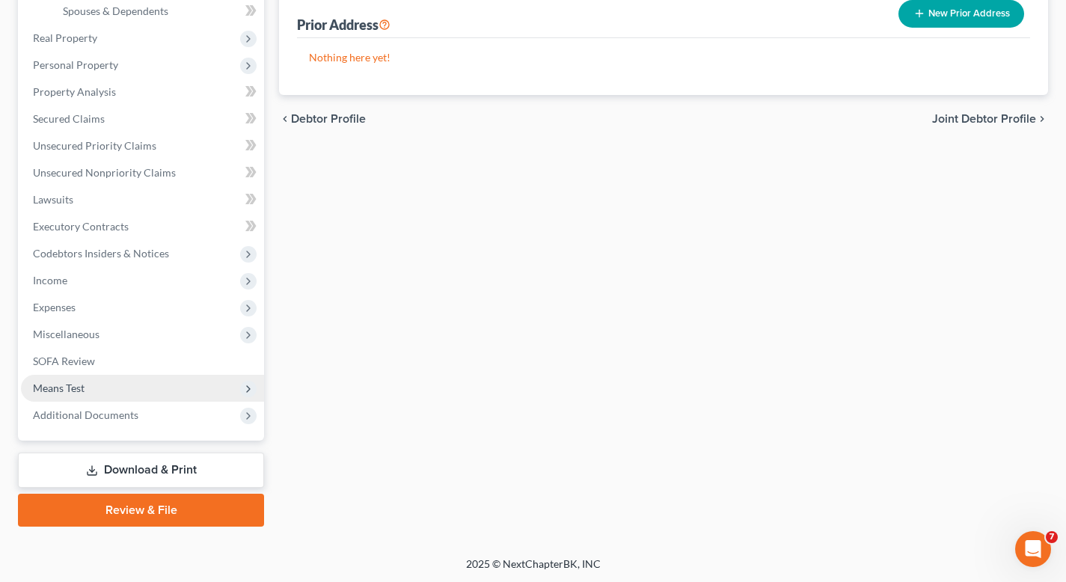
click at [79, 385] on span "Means Test" at bounding box center [59, 388] width 52 height 13
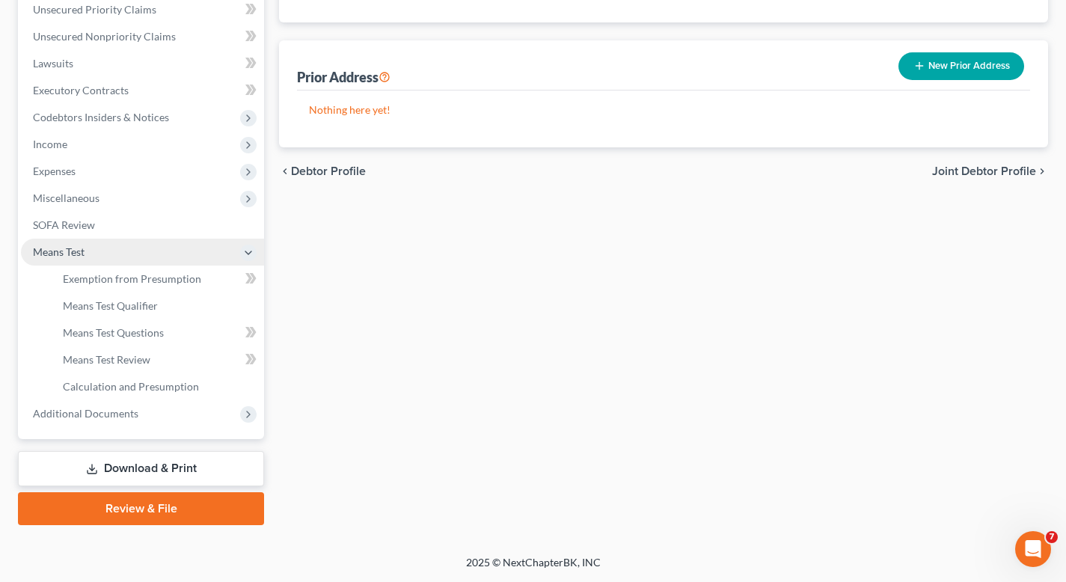
scroll to position [346, 0]
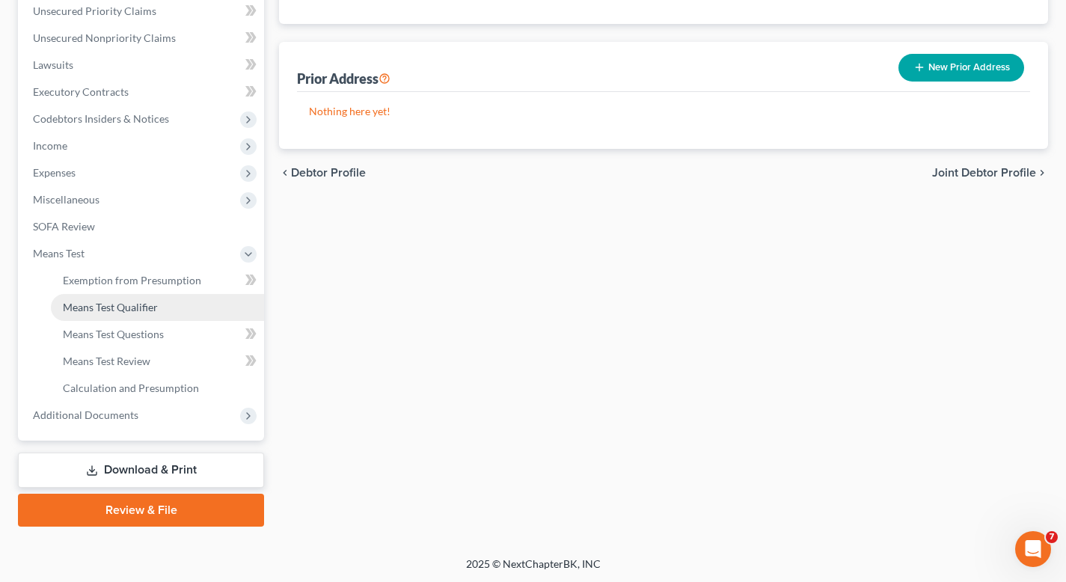
click at [96, 308] on span "Means Test Qualifier" at bounding box center [110, 307] width 95 height 13
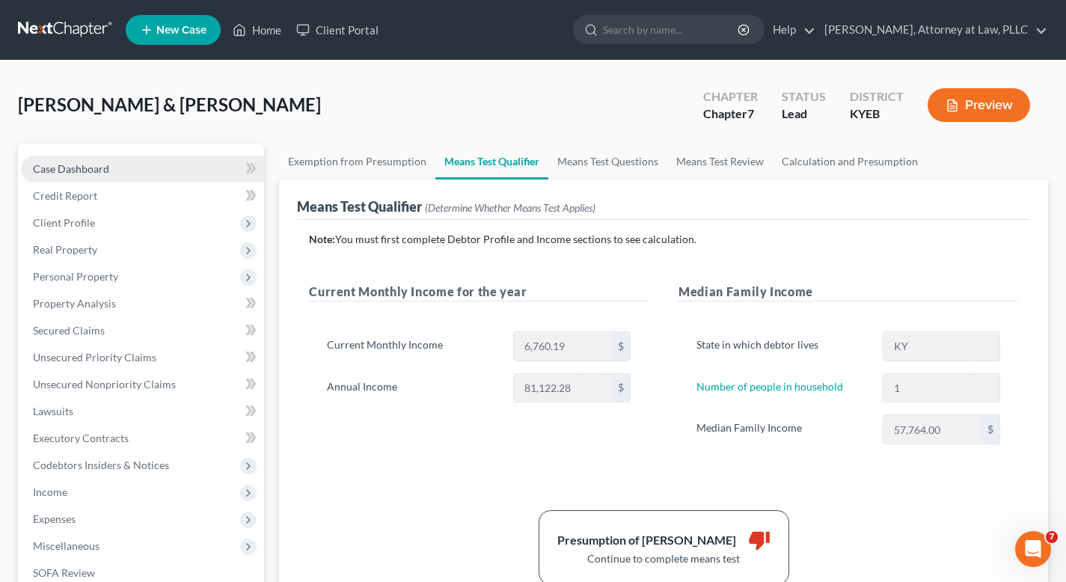
click at [150, 164] on link "Case Dashboard" at bounding box center [142, 169] width 243 height 27
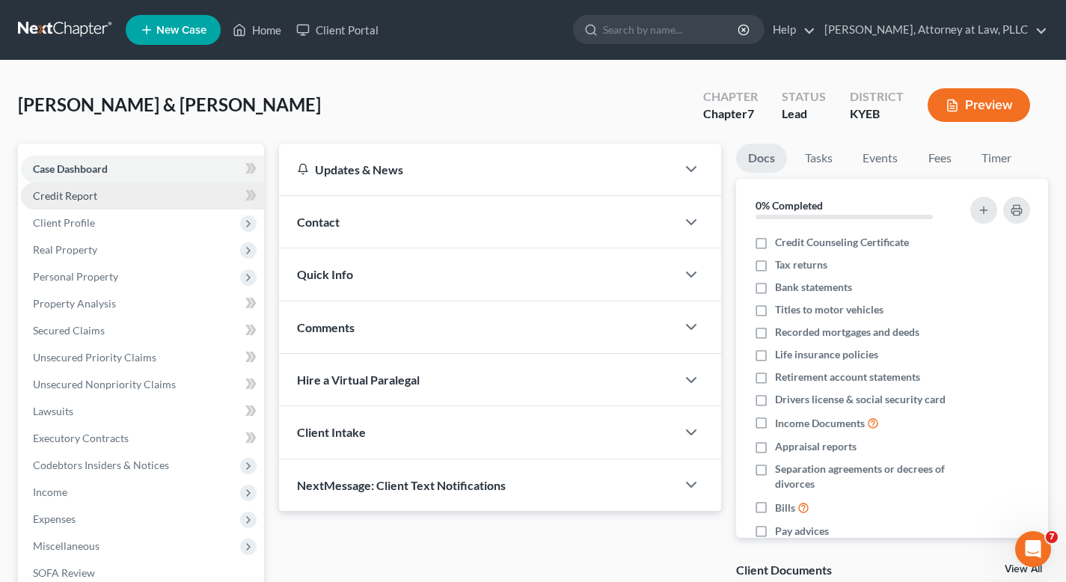
click at [149, 202] on link "Credit Report" at bounding box center [142, 196] width 243 height 27
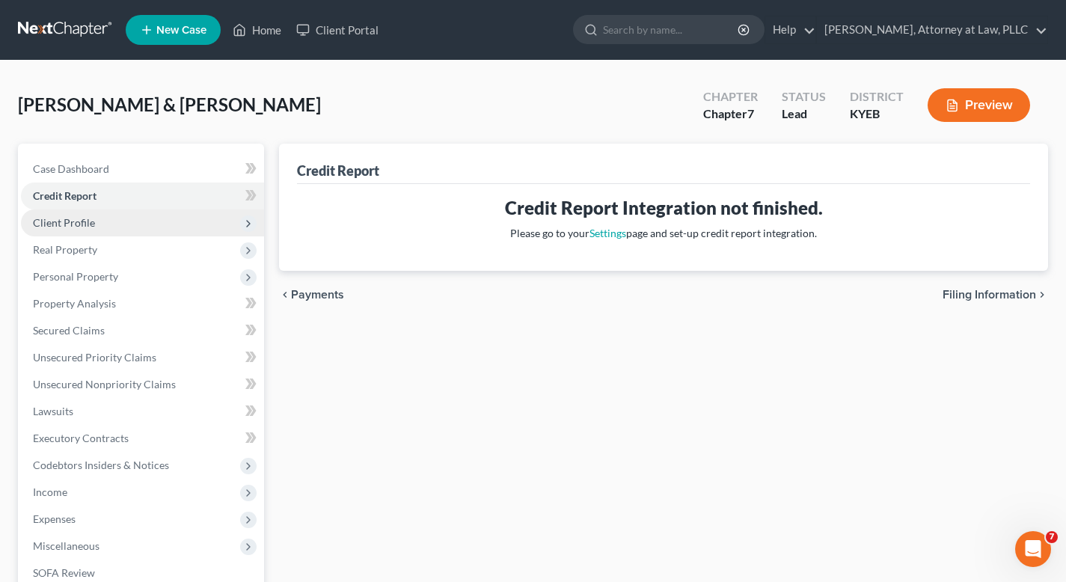
click at [144, 222] on span "Client Profile" at bounding box center [142, 223] width 243 height 27
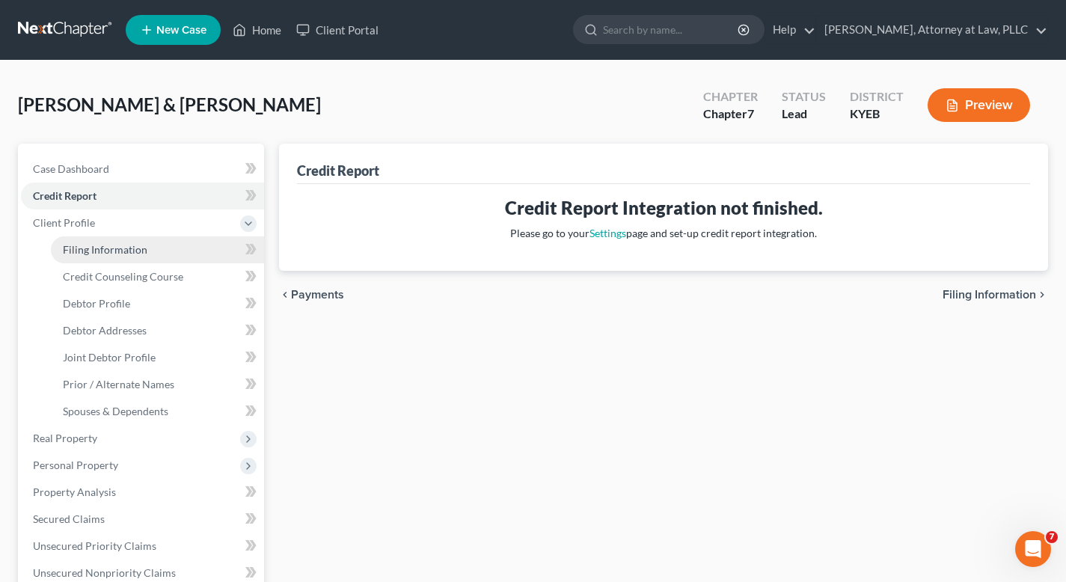
click at [143, 249] on span "Filing Information" at bounding box center [105, 249] width 85 height 13
select select "1"
select select "0"
select select "18"
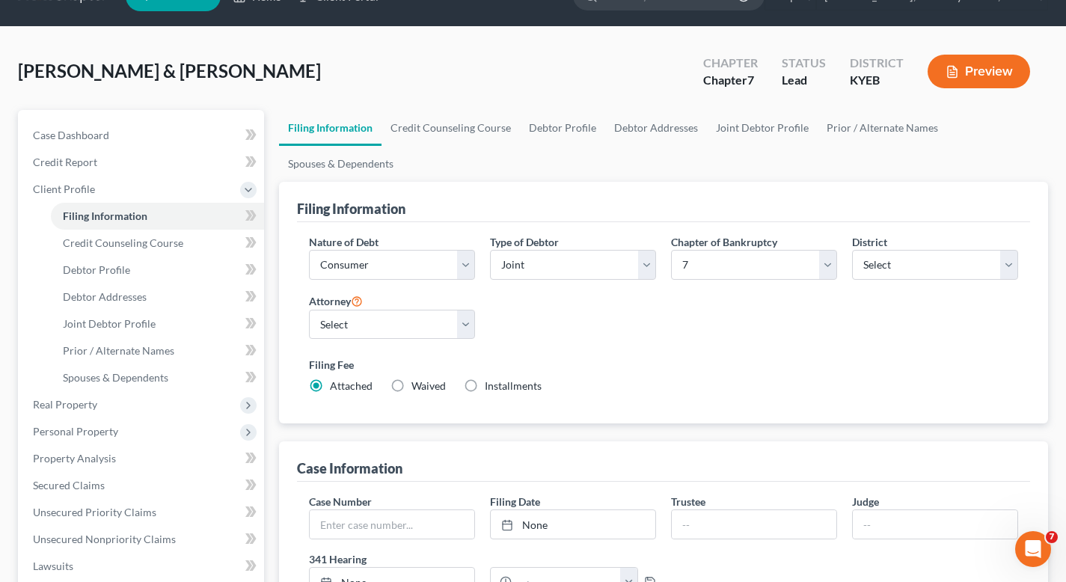
scroll to position [32, 0]
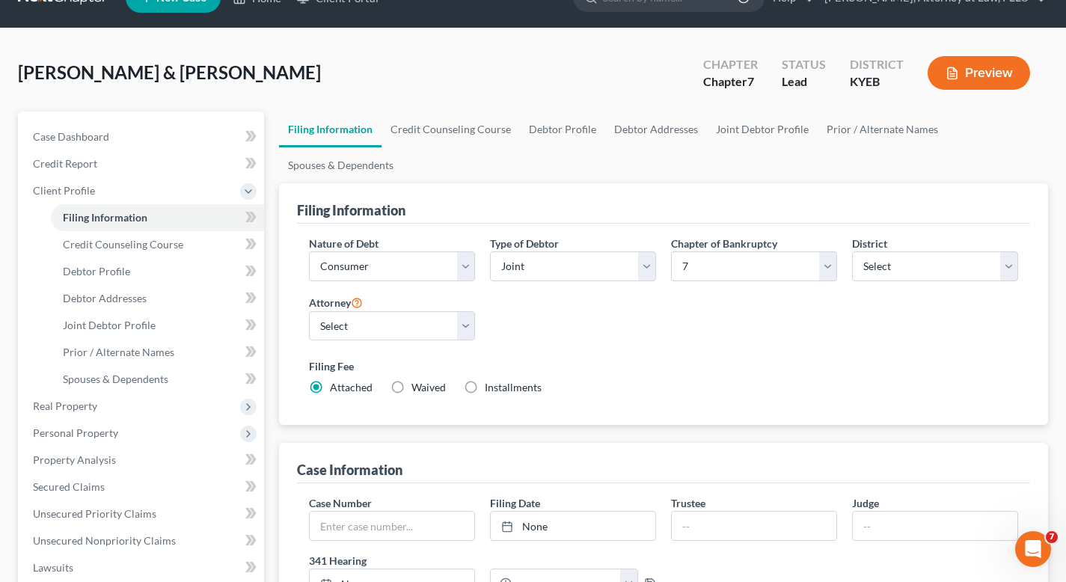
drag, startPoint x: 1072, startPoint y: 192, endPoint x: 1070, endPoint y: 210, distance: 18.0
click at [1066, 210] on html "Home New Case Client Portal [PERSON_NAME], Attorney at Law, PLLC [EMAIL_ADDRESS…" at bounding box center [533, 509] width 1066 height 1083
click at [435, 134] on link "Credit Counseling Course" at bounding box center [451, 129] width 138 height 36
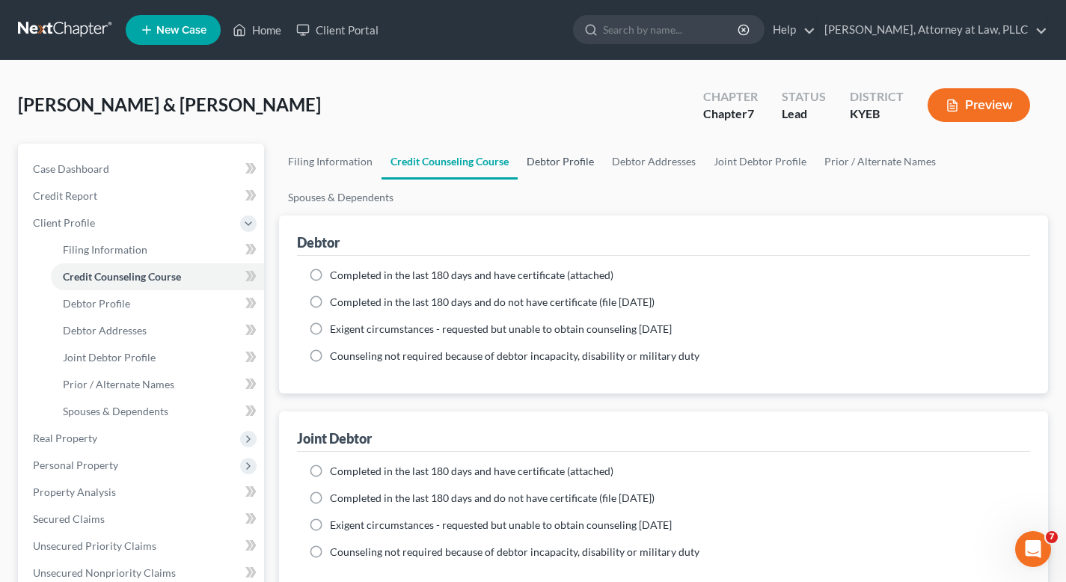
click at [551, 162] on link "Debtor Profile" at bounding box center [560, 162] width 85 height 36
select select "1"
select select "0"
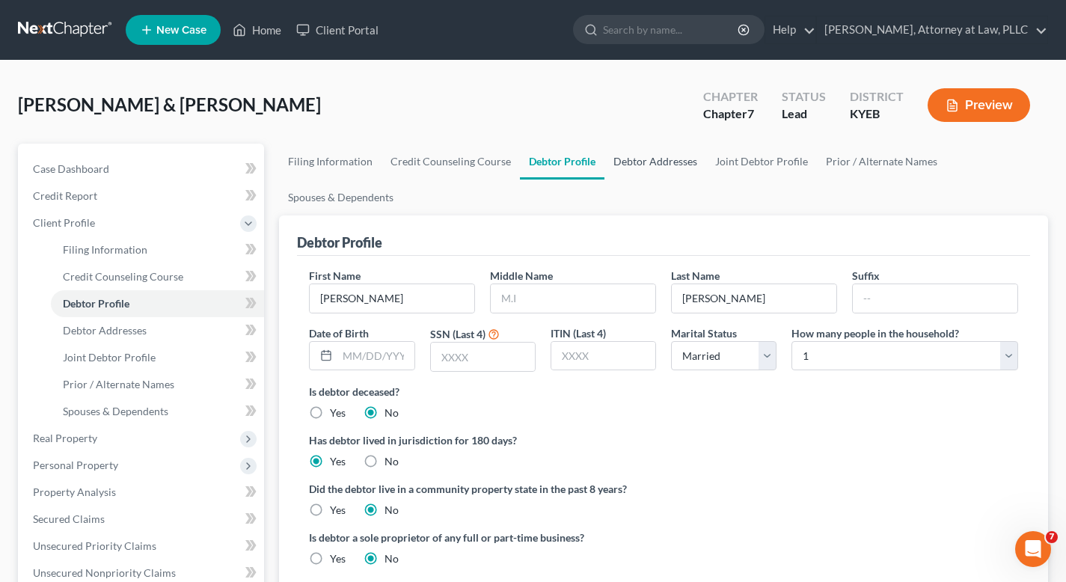
click at [651, 159] on link "Debtor Addresses" at bounding box center [656, 162] width 102 height 36
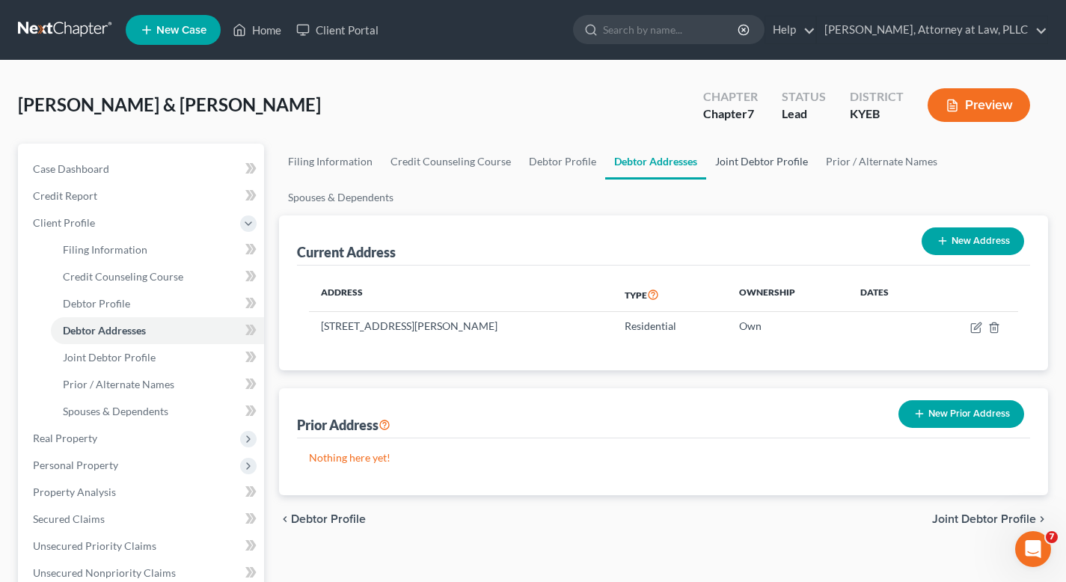
click at [757, 165] on link "Joint Debtor Profile" at bounding box center [761, 162] width 111 height 36
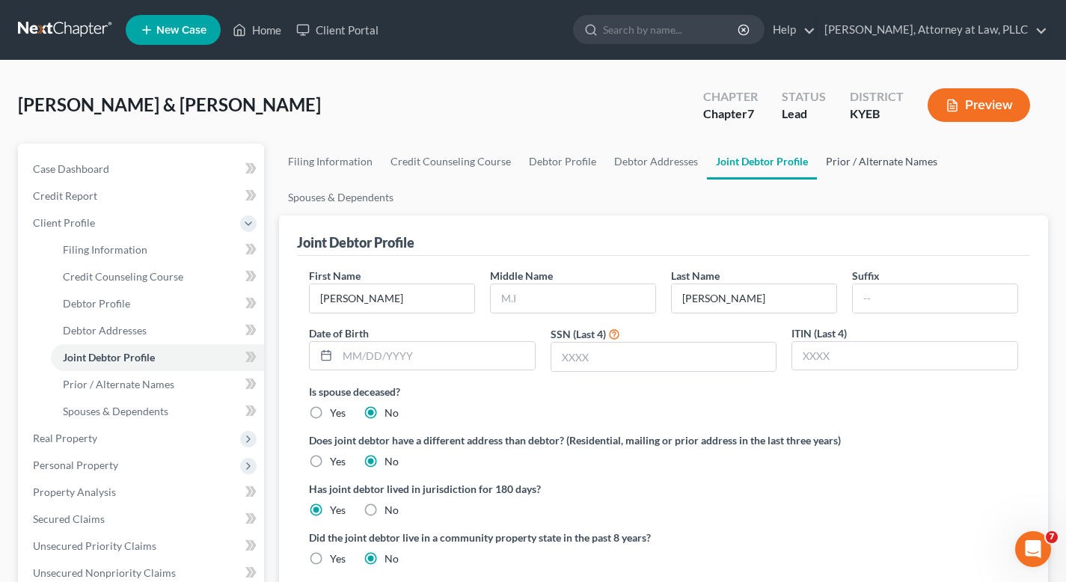
click at [844, 162] on link "Prior / Alternate Names" at bounding box center [881, 162] width 129 height 36
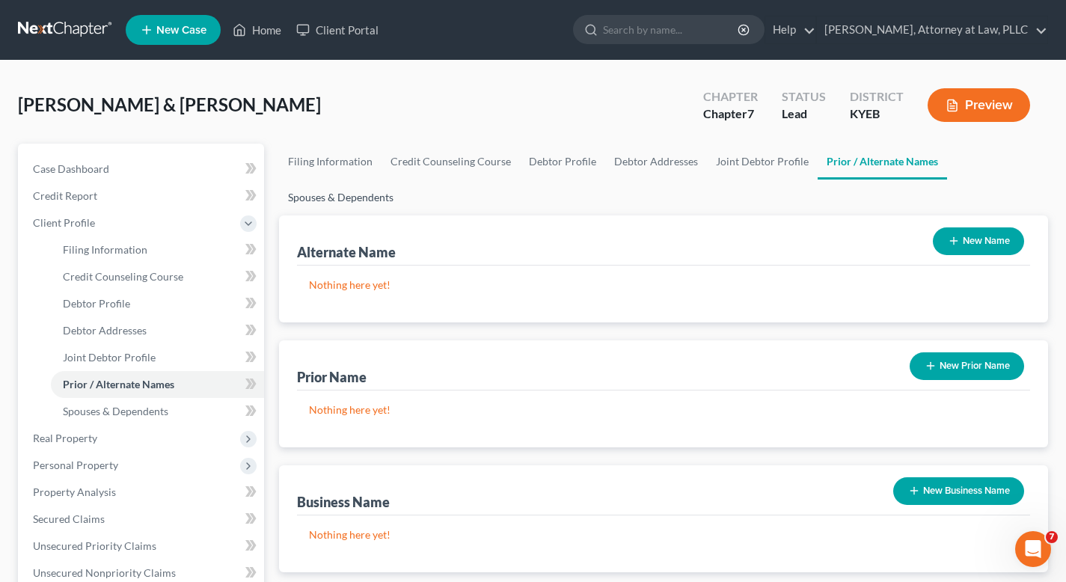
click at [349, 205] on link "Spouses & Dependents" at bounding box center [340, 198] width 123 height 36
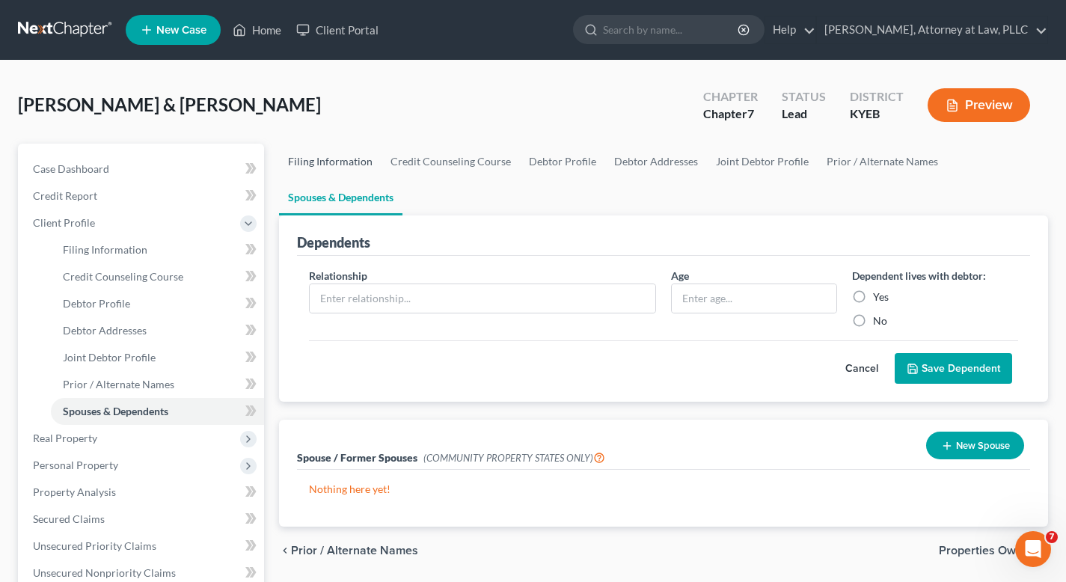
click at [334, 161] on link "Filing Information" at bounding box center [330, 162] width 103 height 36
select select "1"
select select "0"
select select "32"
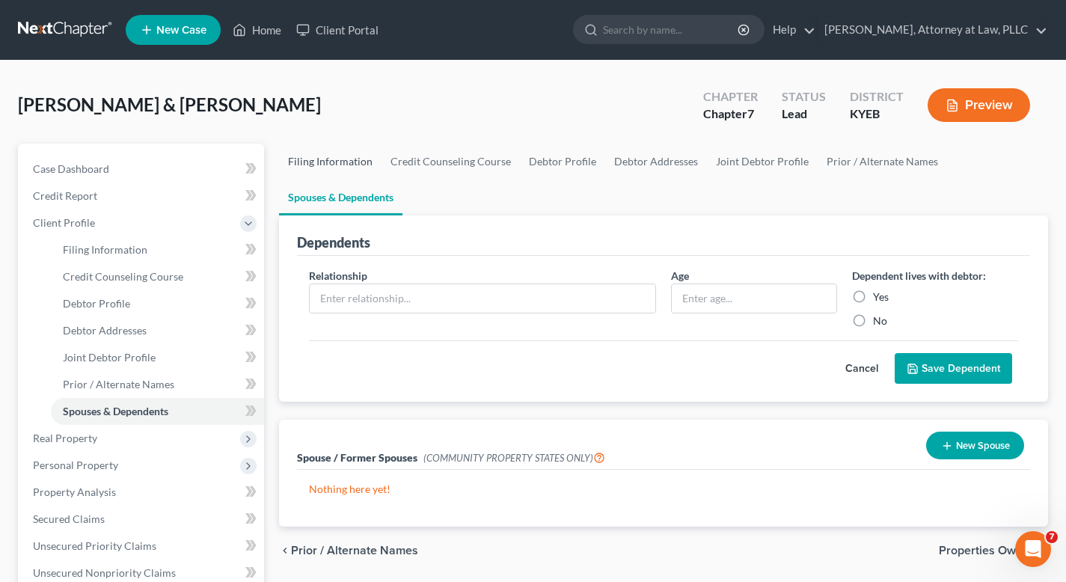
select select "18"
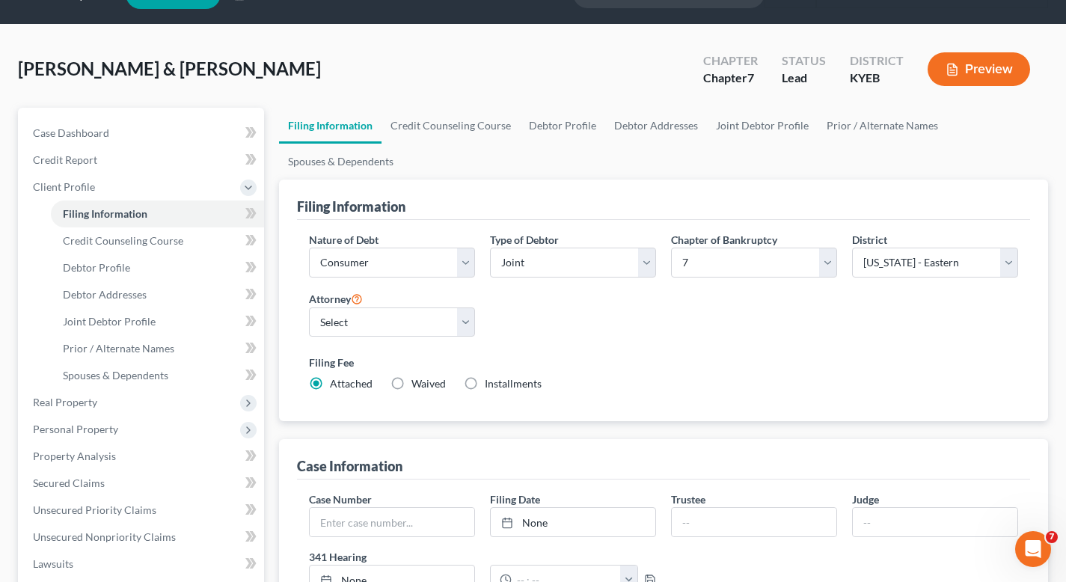
scroll to position [36, 0]
click at [420, 122] on link "Credit Counseling Course" at bounding box center [451, 126] width 138 height 36
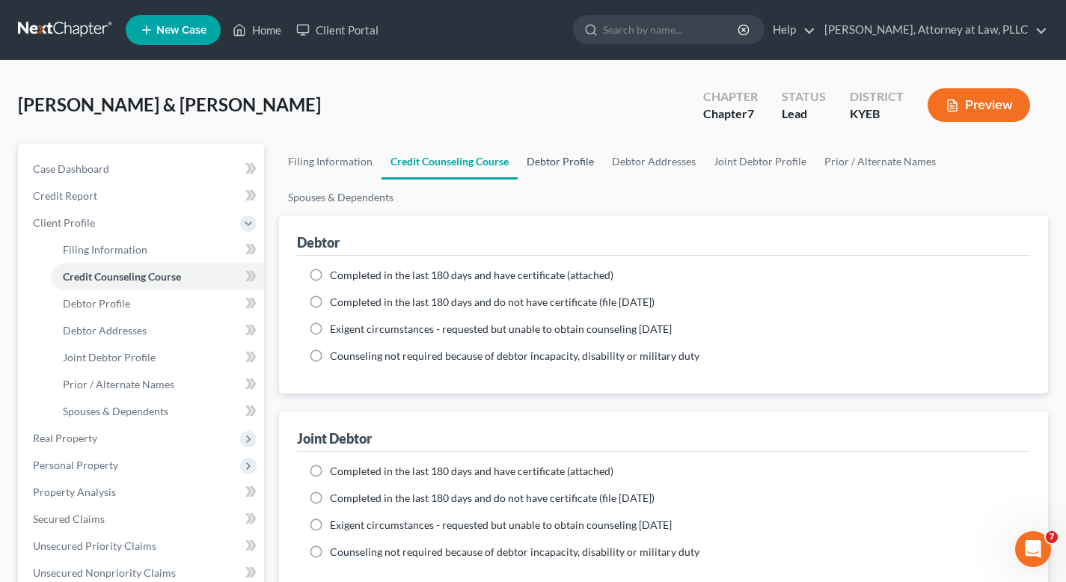
click at [572, 157] on link "Debtor Profile" at bounding box center [560, 162] width 85 height 36
select select "1"
select select "0"
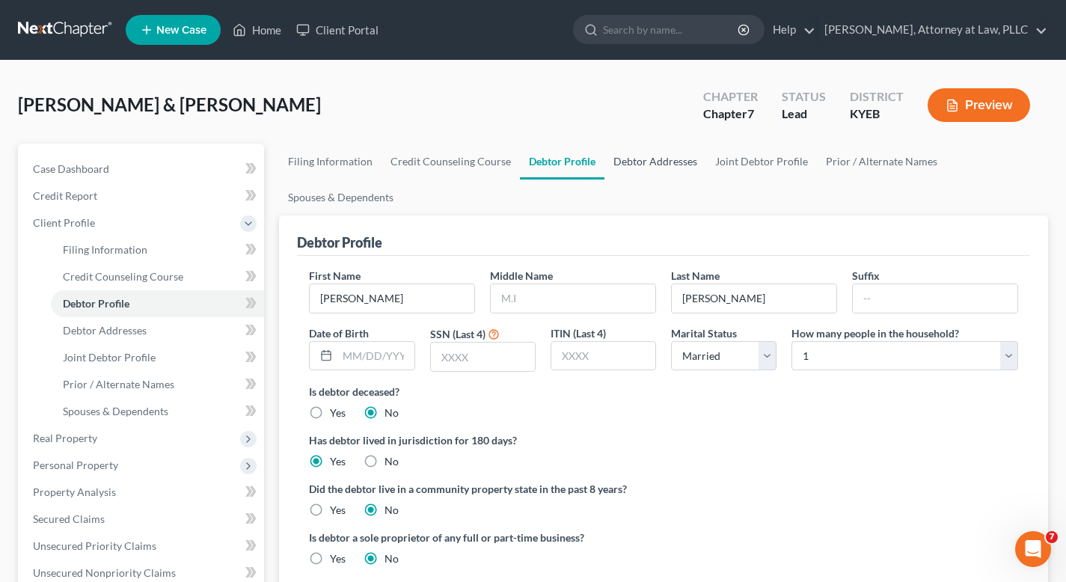
click at [643, 161] on link "Debtor Addresses" at bounding box center [656, 162] width 102 height 36
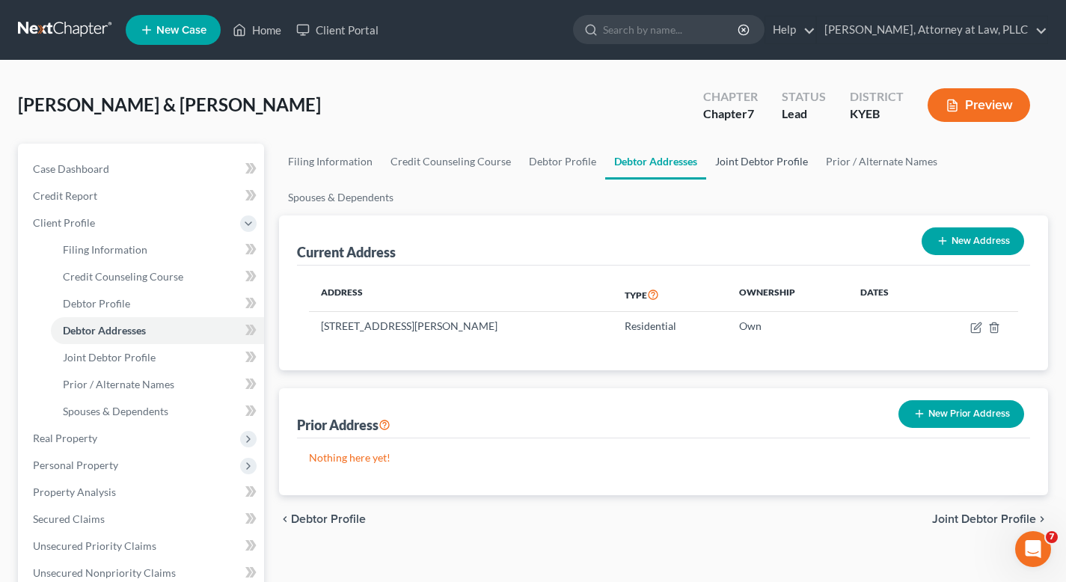
click at [758, 165] on link "Joint Debtor Profile" at bounding box center [761, 162] width 111 height 36
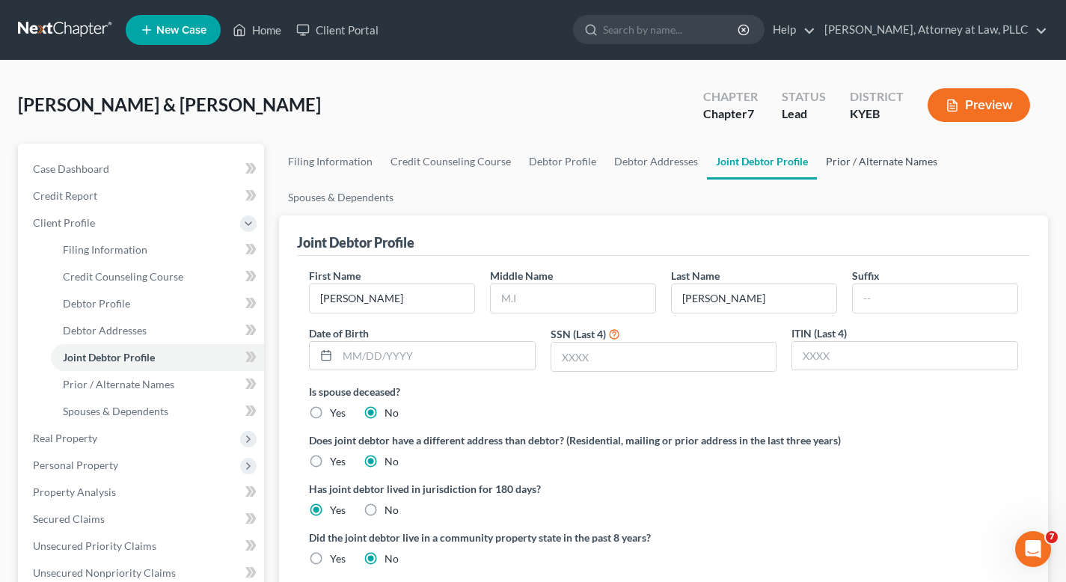
click at [846, 164] on link "Prior / Alternate Names" at bounding box center [881, 162] width 129 height 36
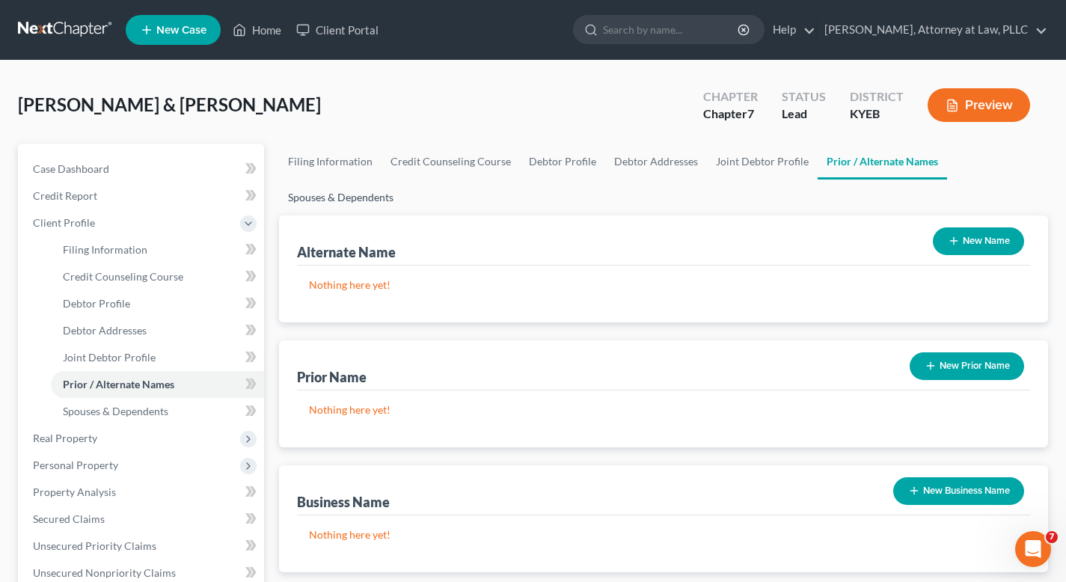
click at [334, 201] on link "Spouses & Dependents" at bounding box center [340, 198] width 123 height 36
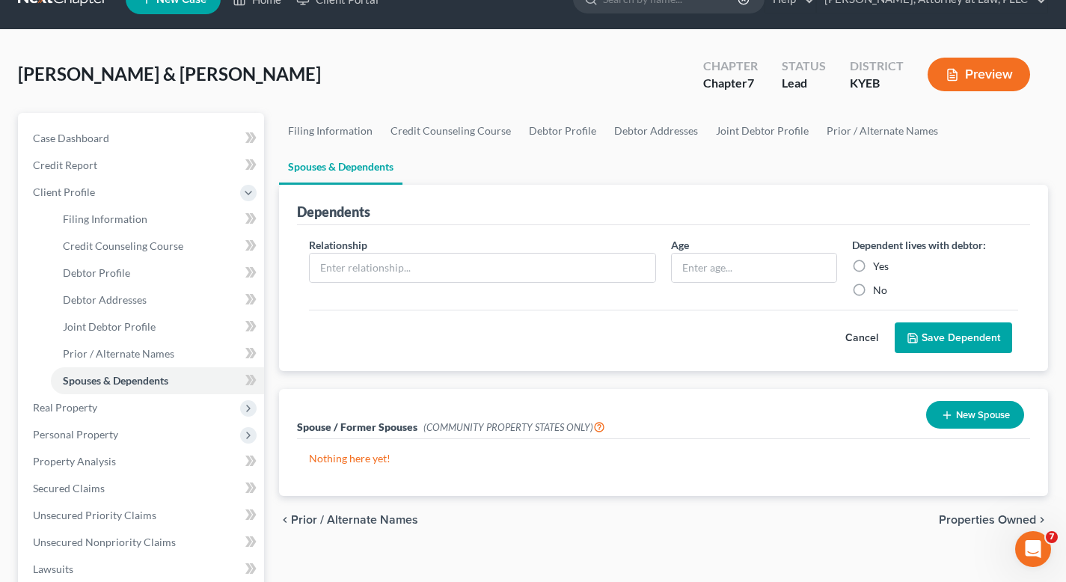
scroll to position [30, 0]
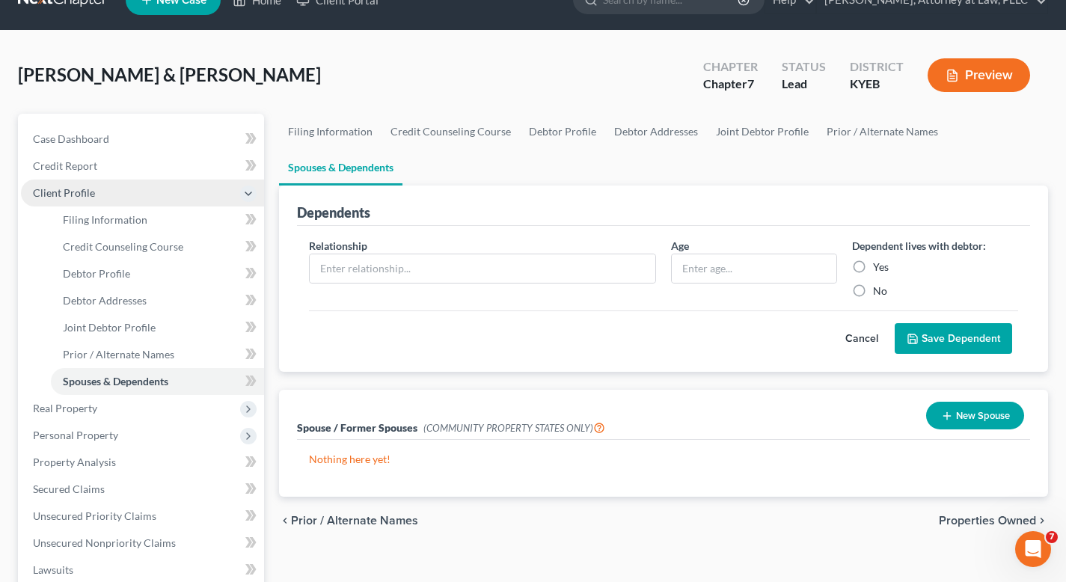
click at [76, 192] on span "Client Profile" at bounding box center [64, 192] width 62 height 13
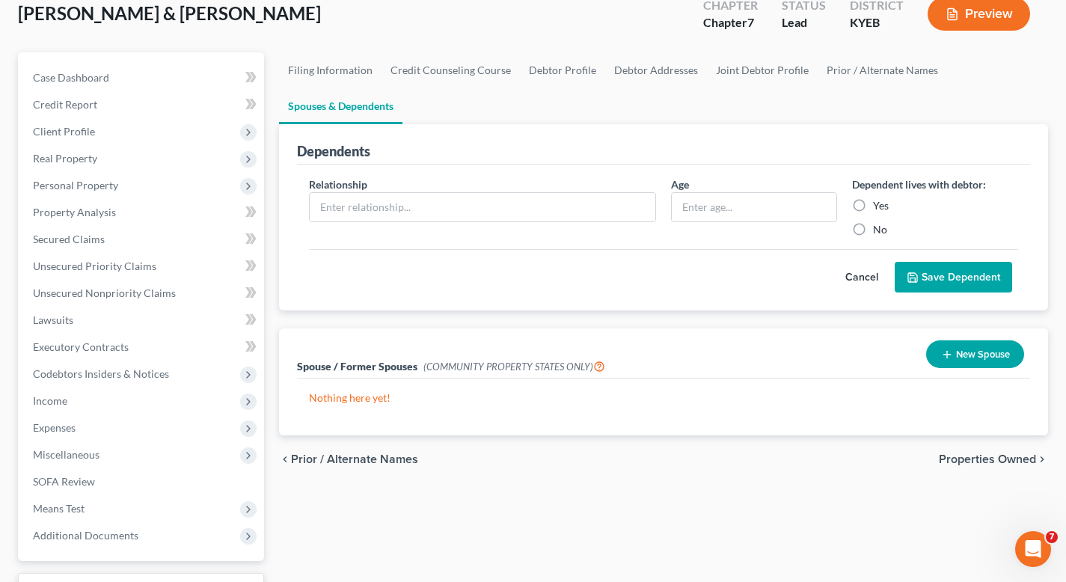
scroll to position [212, 0]
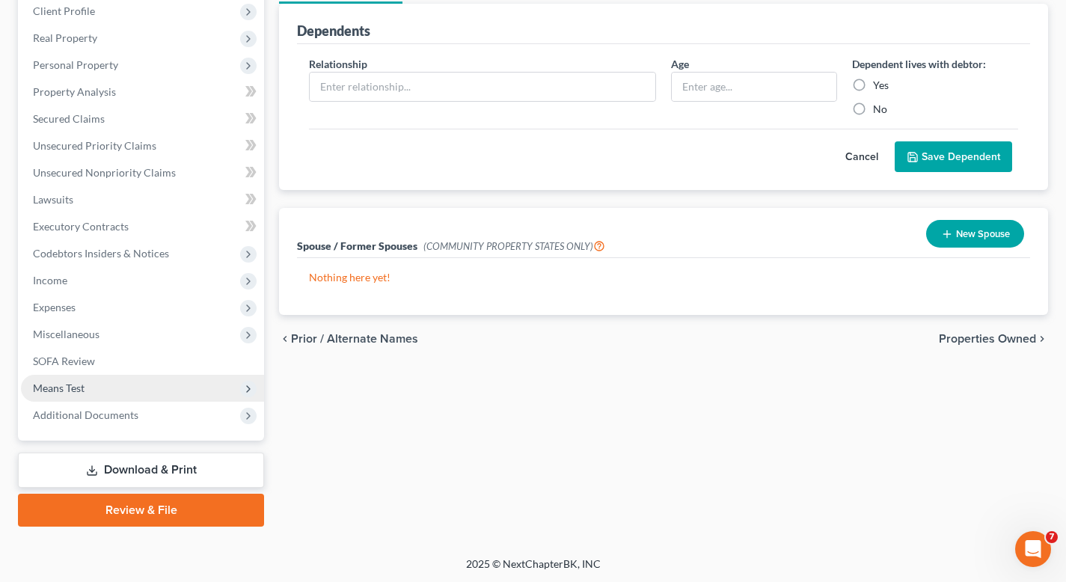
click at [55, 382] on span "Means Test" at bounding box center [59, 388] width 52 height 13
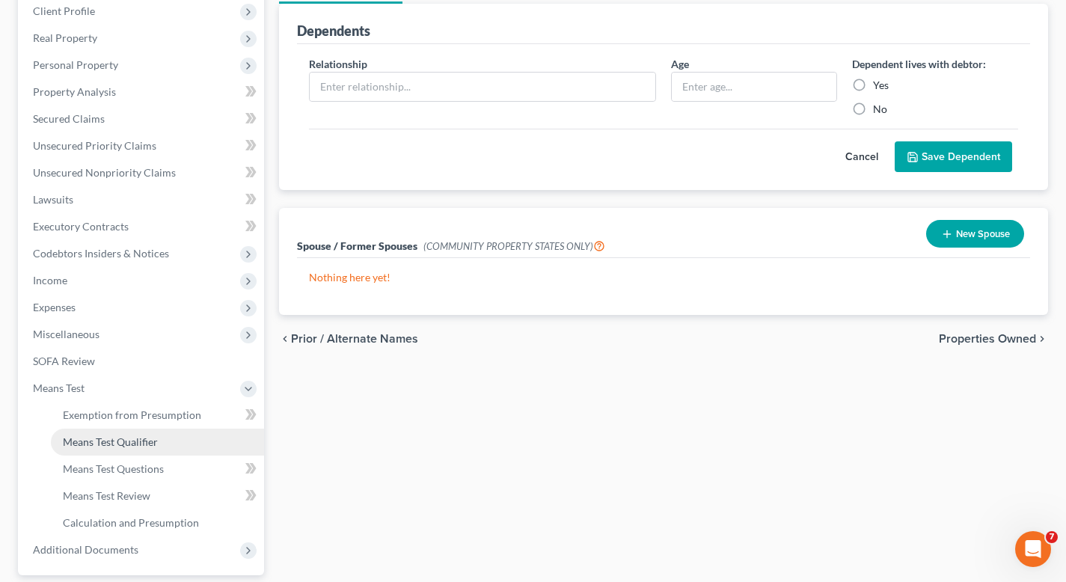
click at [94, 438] on span "Means Test Qualifier" at bounding box center [110, 441] width 95 height 13
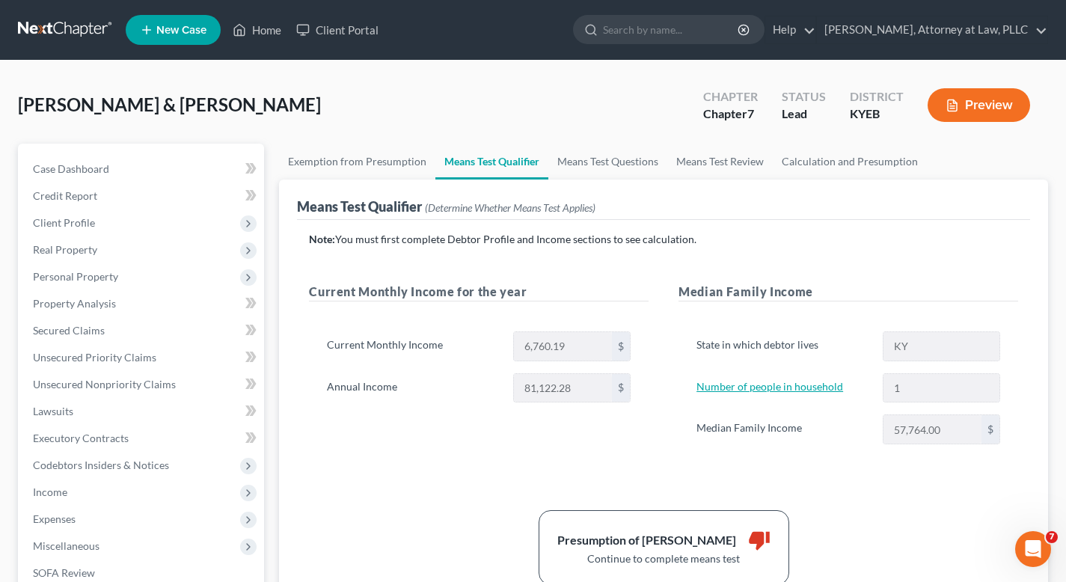
click at [817, 386] on link "Number of people in household" at bounding box center [770, 386] width 147 height 13
select select "1"
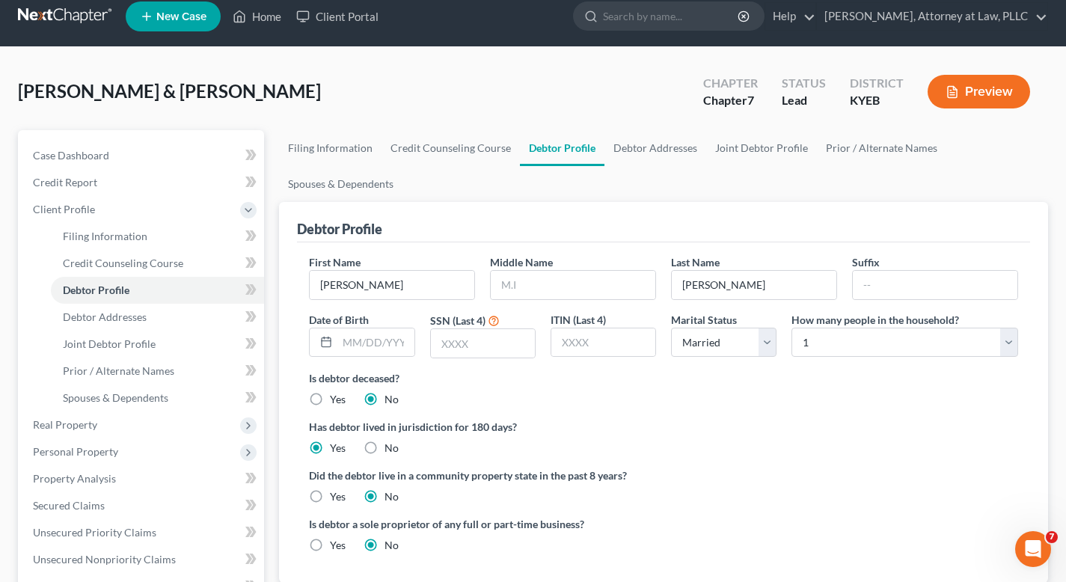
scroll to position [10, 0]
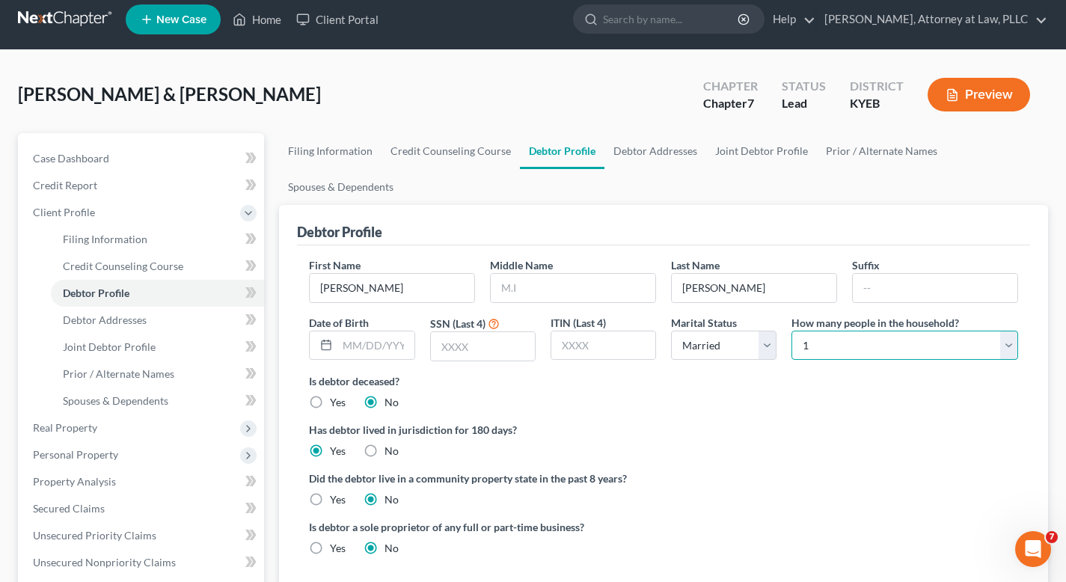
click at [1004, 347] on select "Select 1 2 3 4 5 6 7 8 9 10 11 12 13 14 15 16 17 18 19 20" at bounding box center [905, 346] width 227 height 30
select select "1"
click at [792, 331] on select "Select 1 2 3 4 5 6 7 8 9 10 11 12 13 14 15 16 17 18 19 20" at bounding box center [905, 346] width 227 height 30
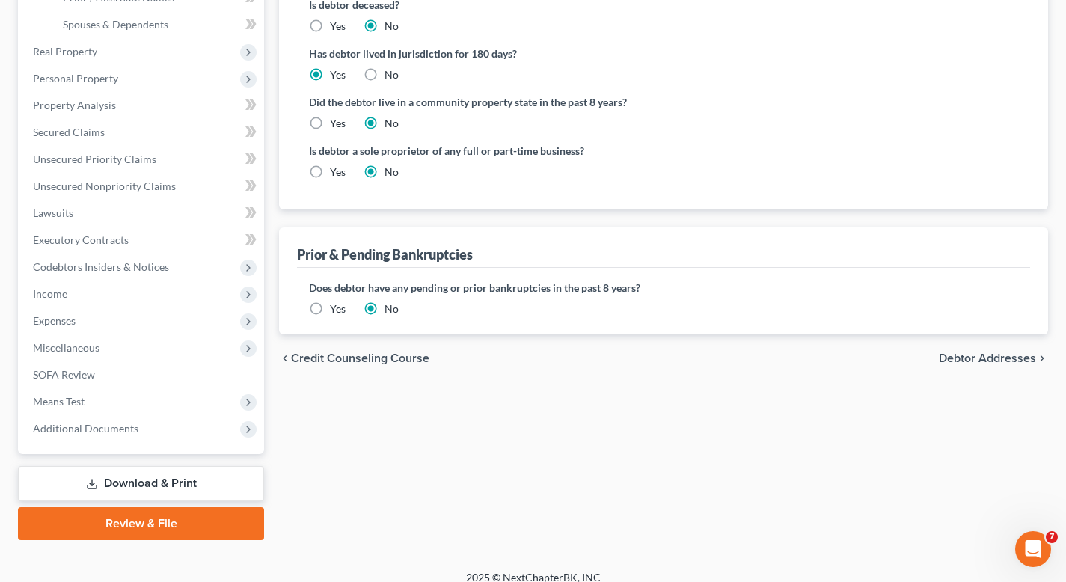
scroll to position [400, 0]
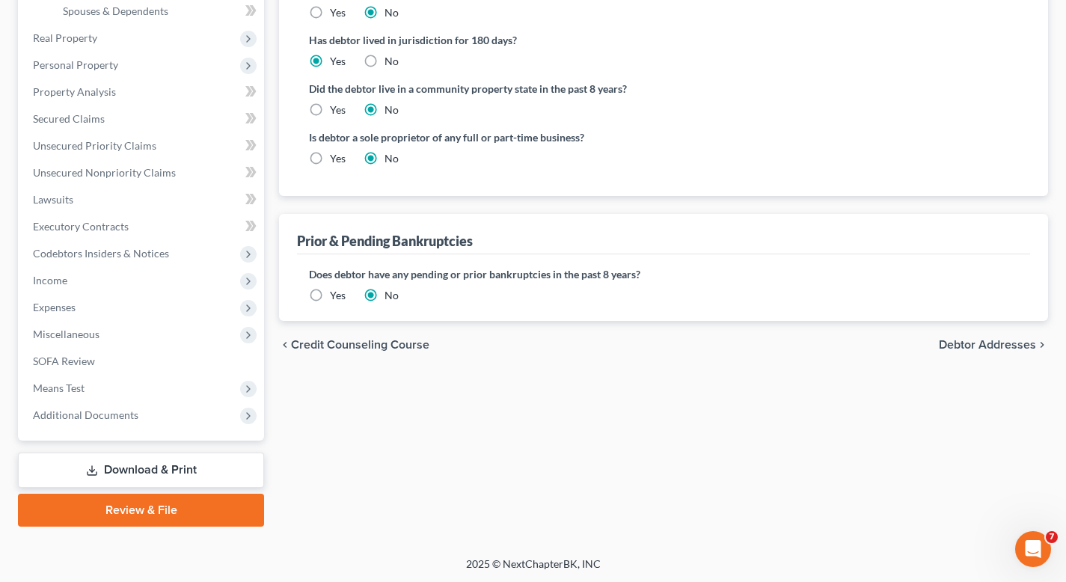
click at [216, 510] on link "Review & File" at bounding box center [141, 510] width 246 height 33
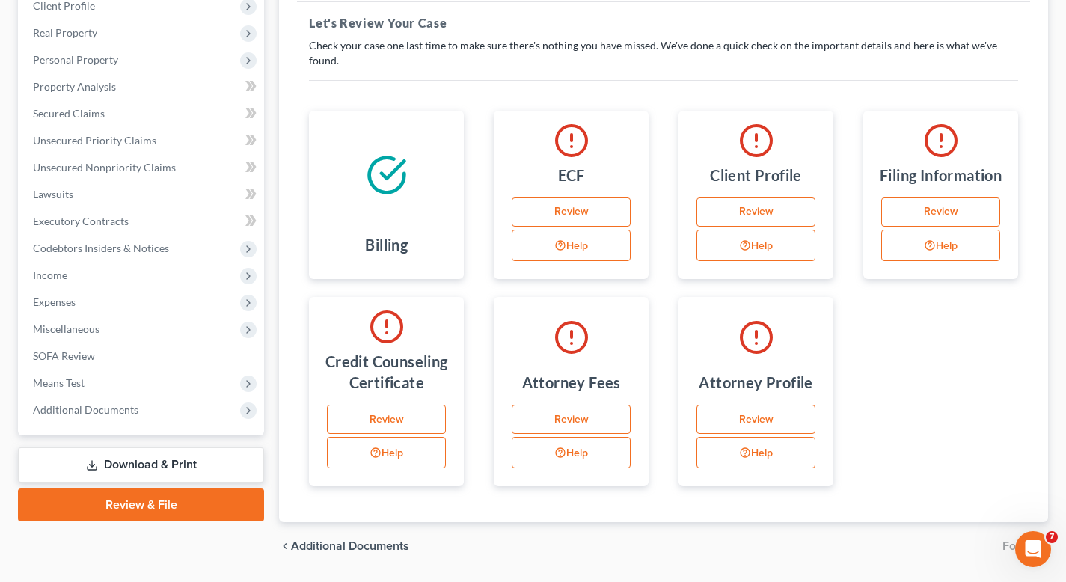
scroll to position [261, 0]
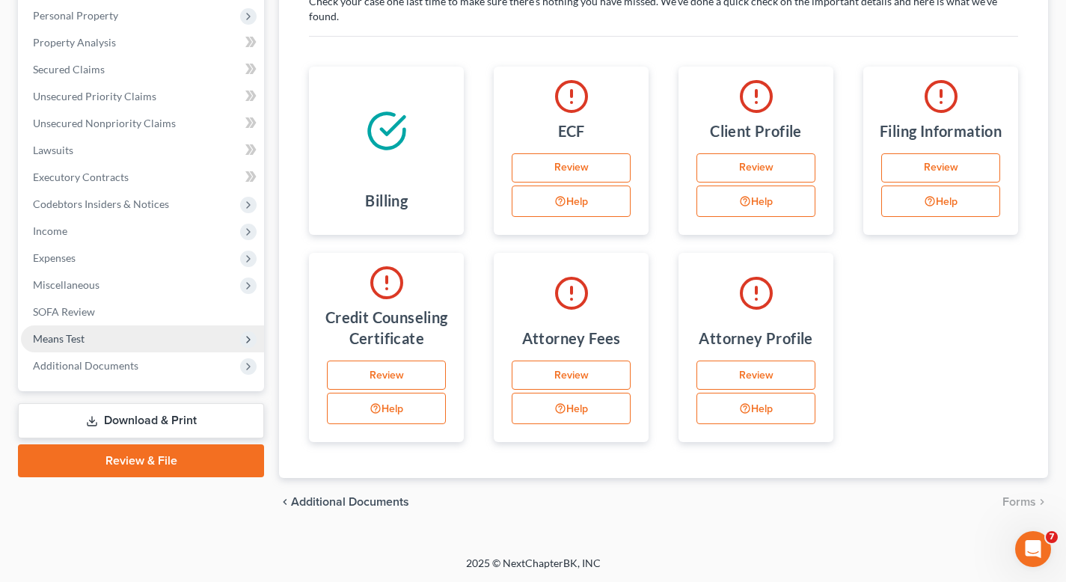
click at [135, 334] on span "Means Test" at bounding box center [142, 339] width 243 height 27
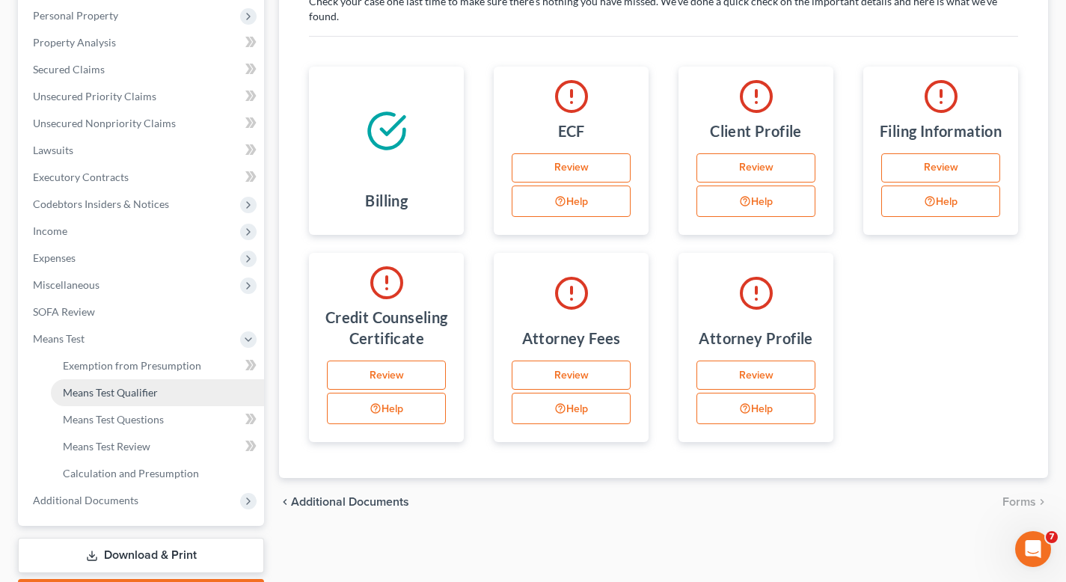
click at [144, 399] on link "Means Test Qualifier" at bounding box center [157, 392] width 213 height 27
